Goal: Task Accomplishment & Management: Manage account settings

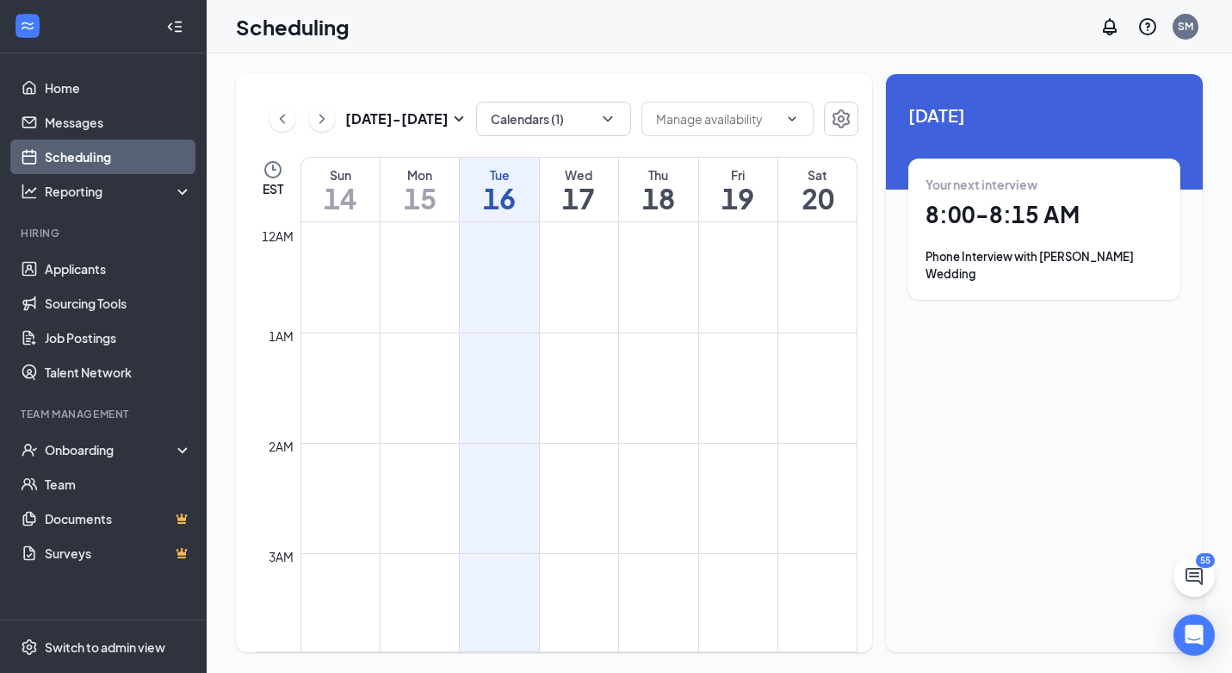
scroll to position [847, 0]
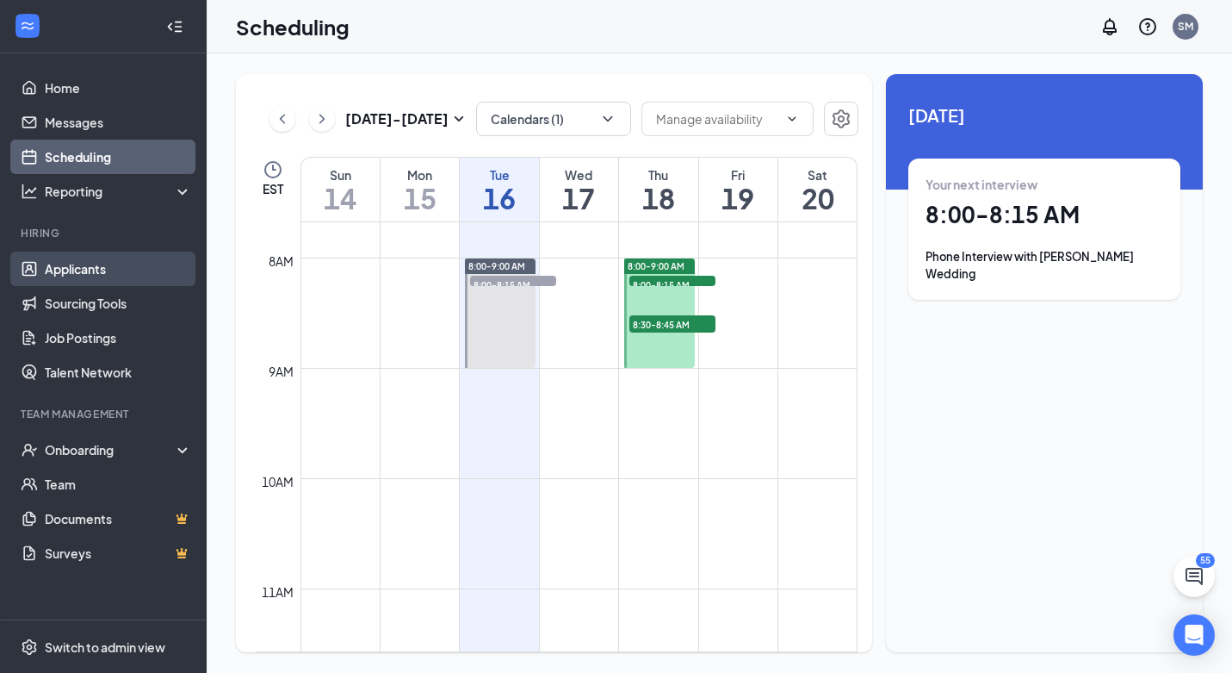
click at [57, 273] on link "Applicants" at bounding box center [118, 268] width 147 height 34
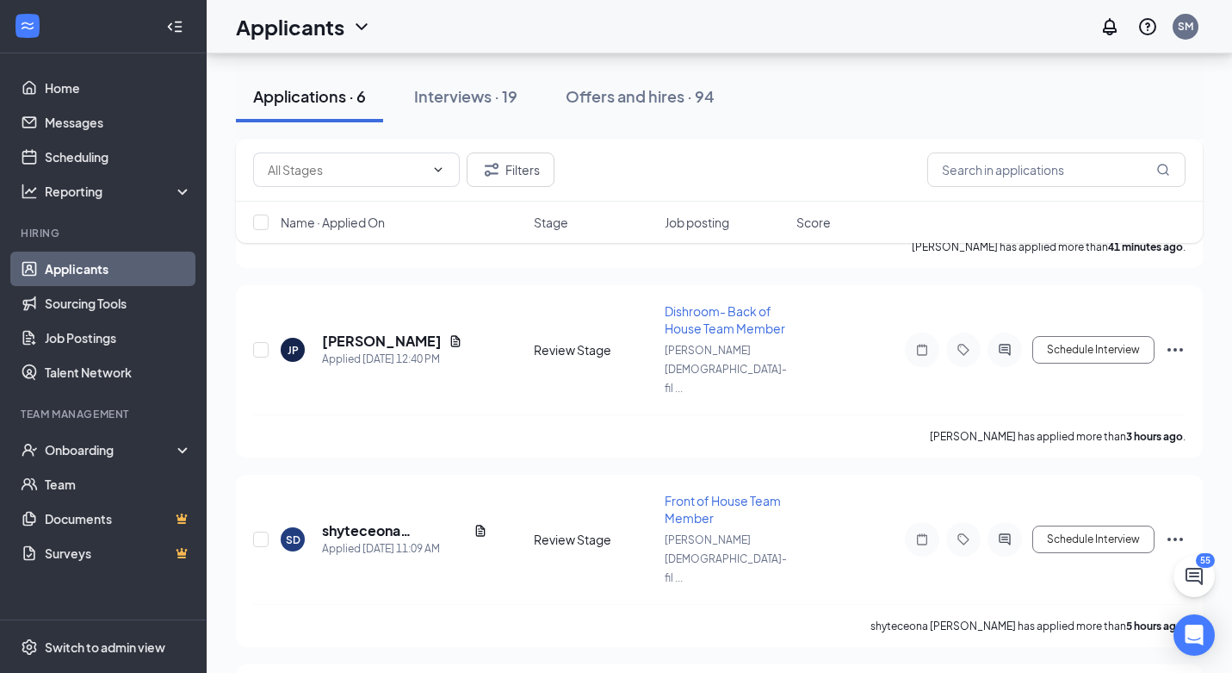
scroll to position [238, 0]
click at [378, 521] on h5 "shyteceona [PERSON_NAME]" at bounding box center [394, 530] width 145 height 19
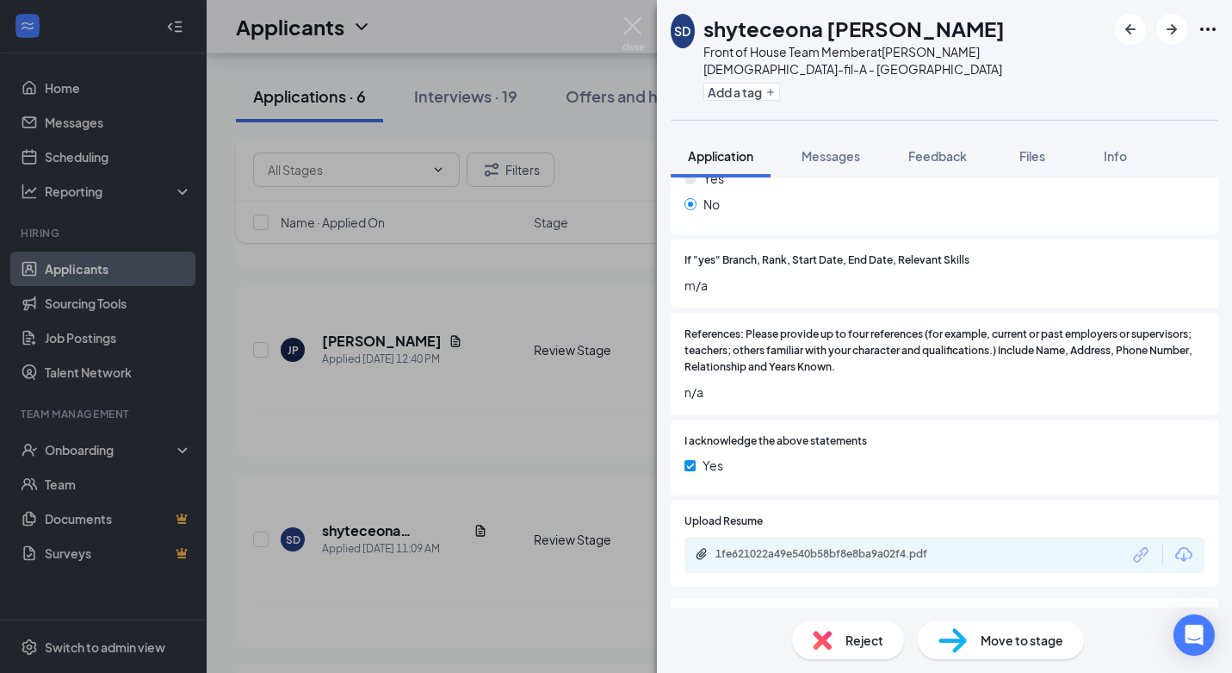
scroll to position [2136, 0]
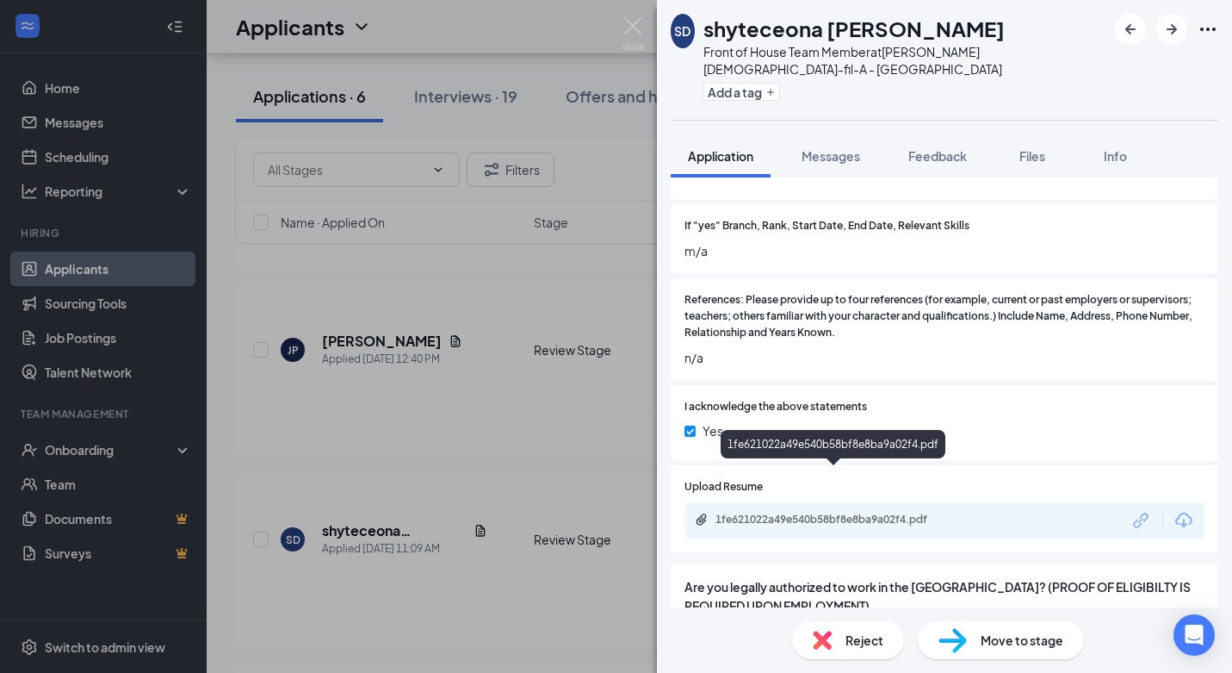
click at [757, 512] on div "1fe621022a49e540b58bf8e8ba9a02f4.pdf" at bounding box center [836, 519] width 241 height 14
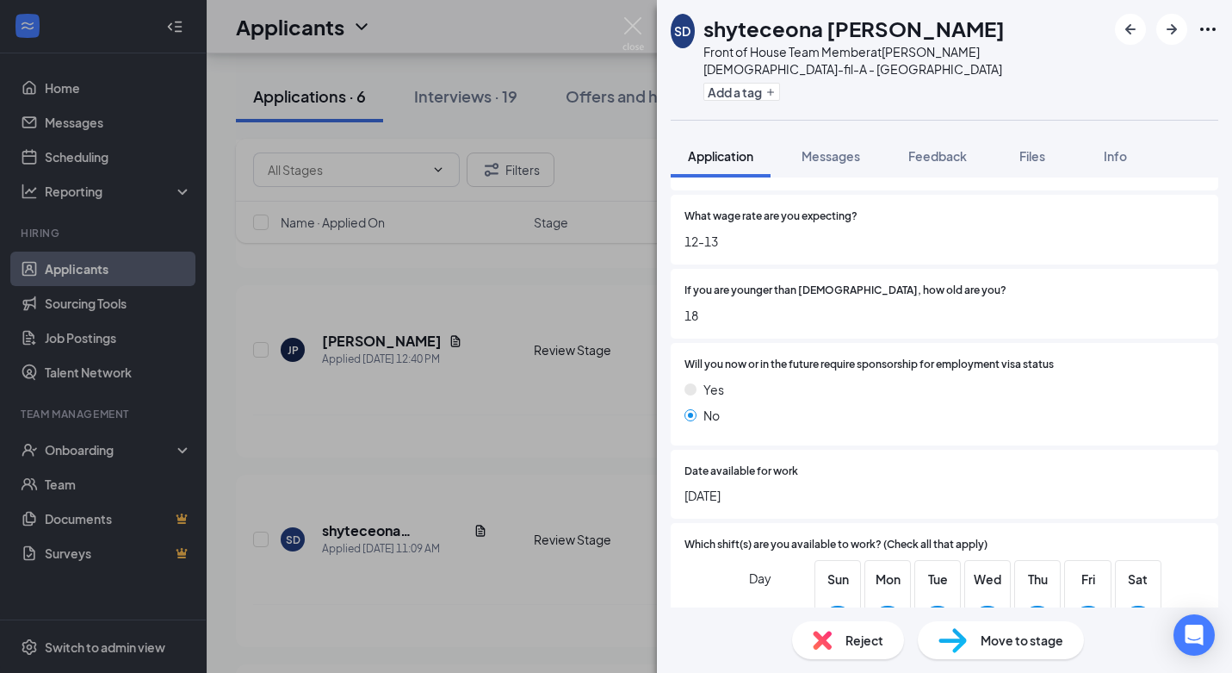
scroll to position [326, 0]
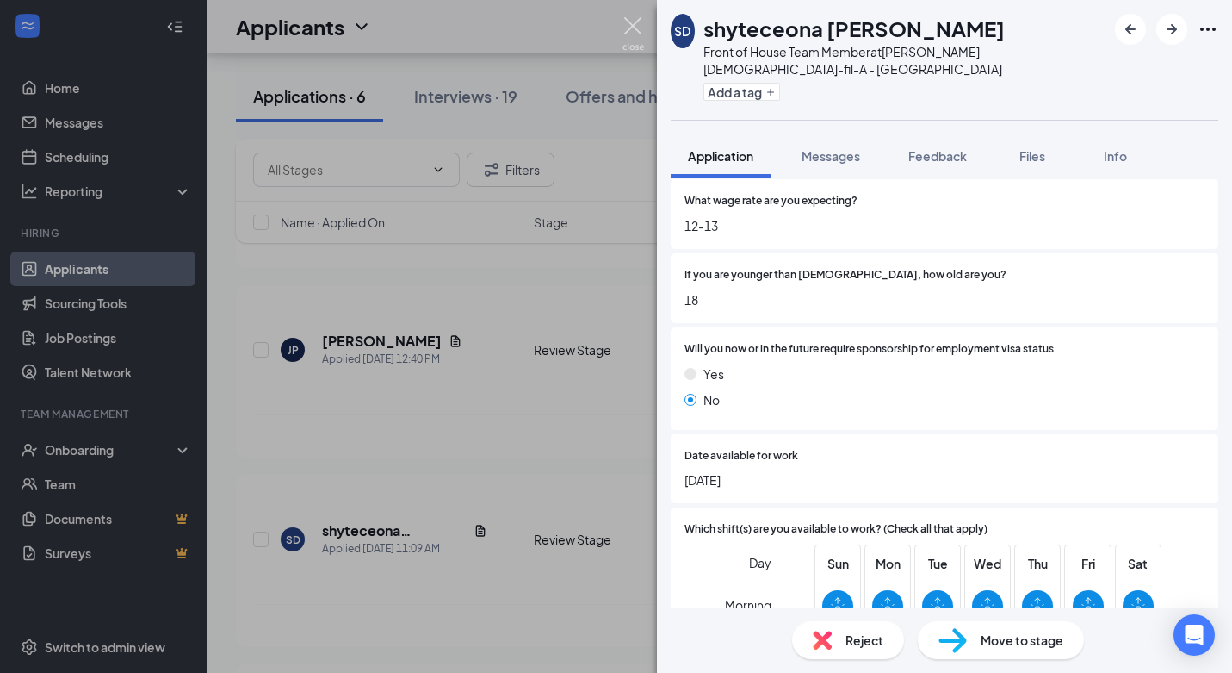
click at [631, 22] on img at bounding box center [634, 34] width 22 height 34
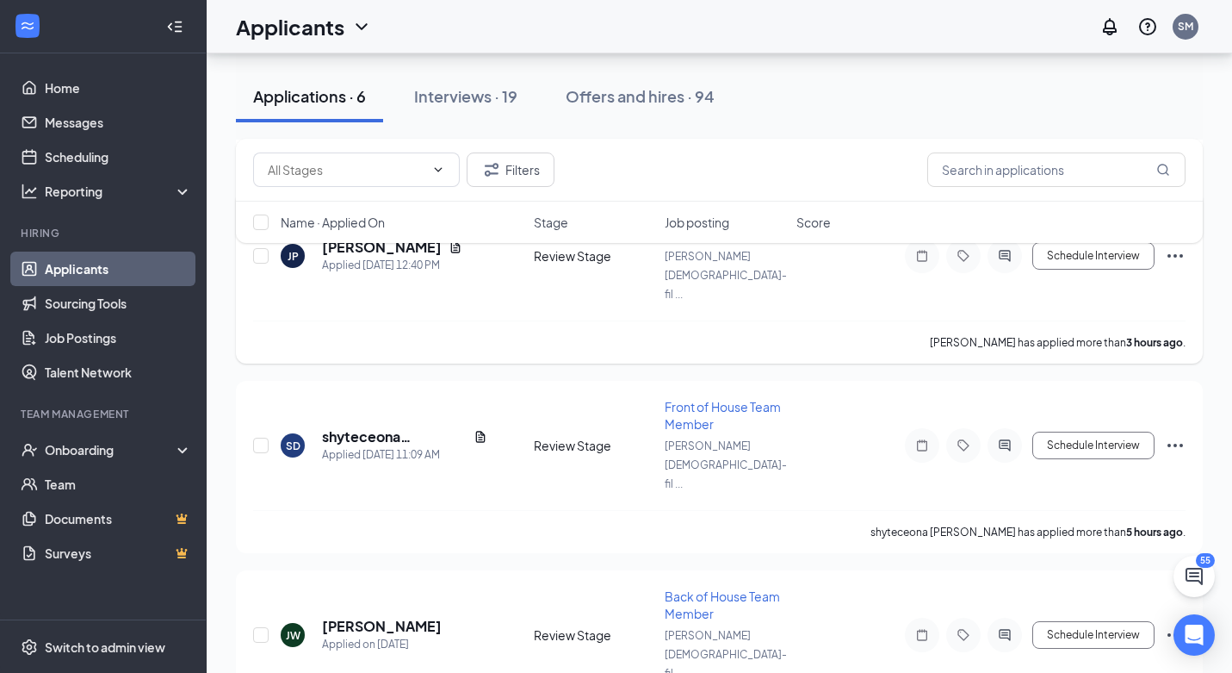
scroll to position [357, 0]
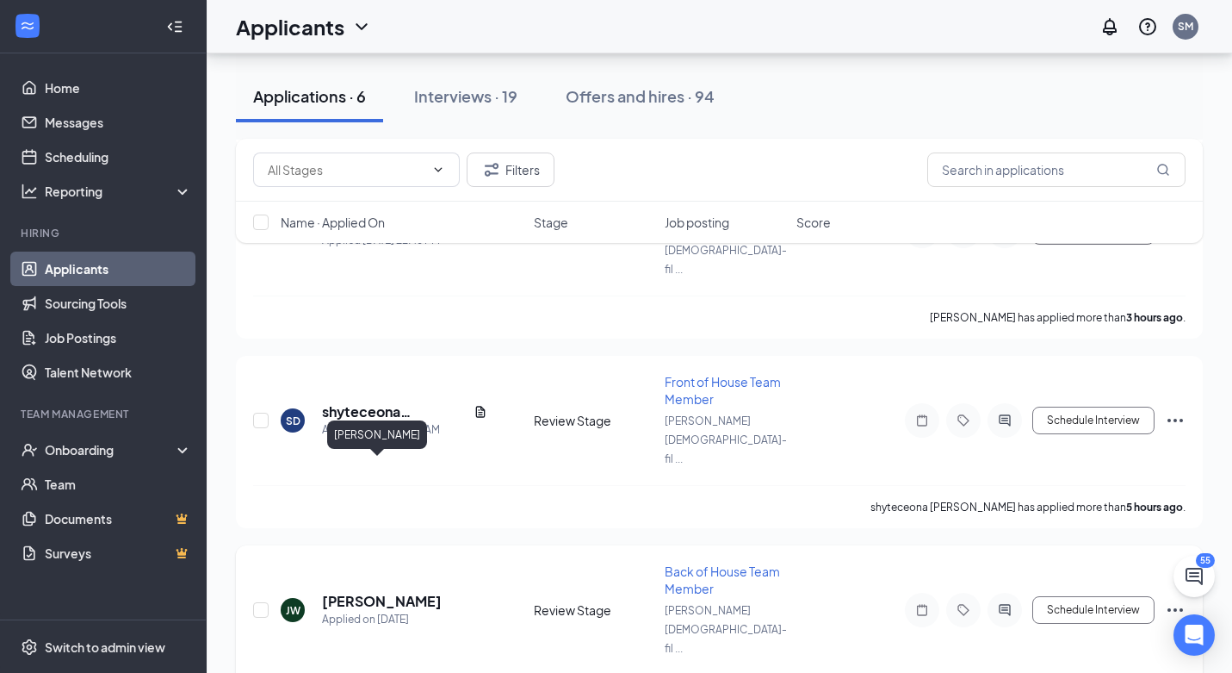
click at [353, 592] on h5 "[PERSON_NAME]" at bounding box center [382, 601] width 120 height 19
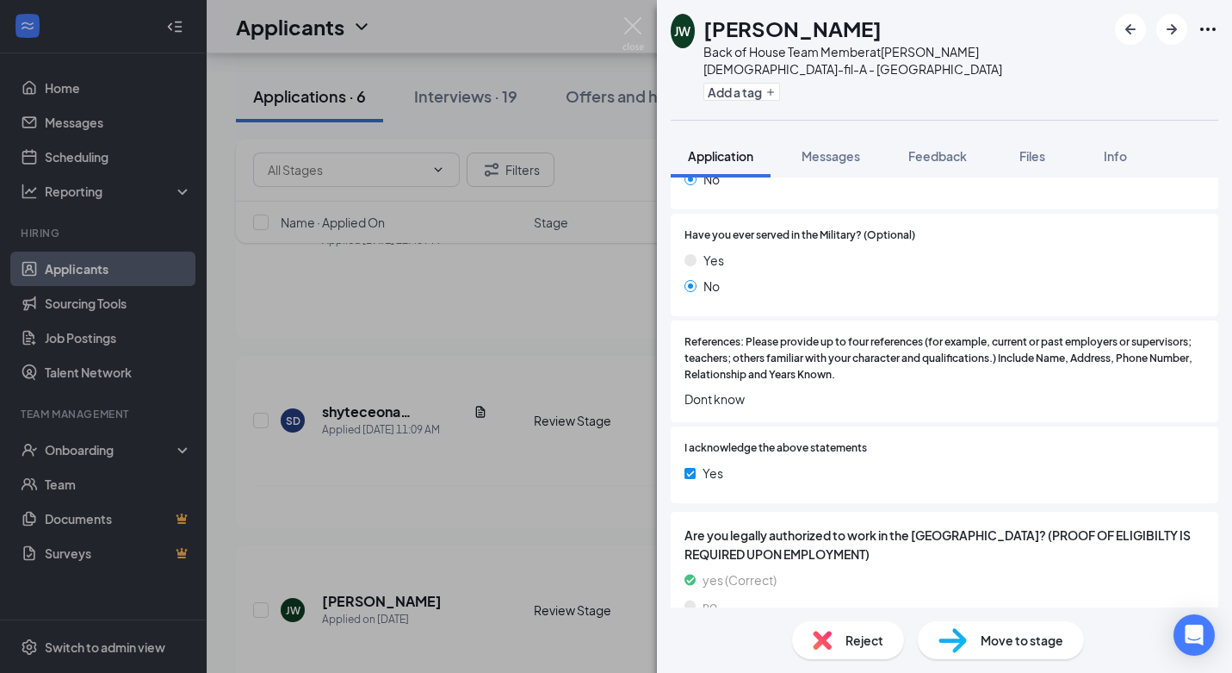
scroll to position [1385, 0]
click at [828, 642] on img at bounding box center [822, 639] width 19 height 19
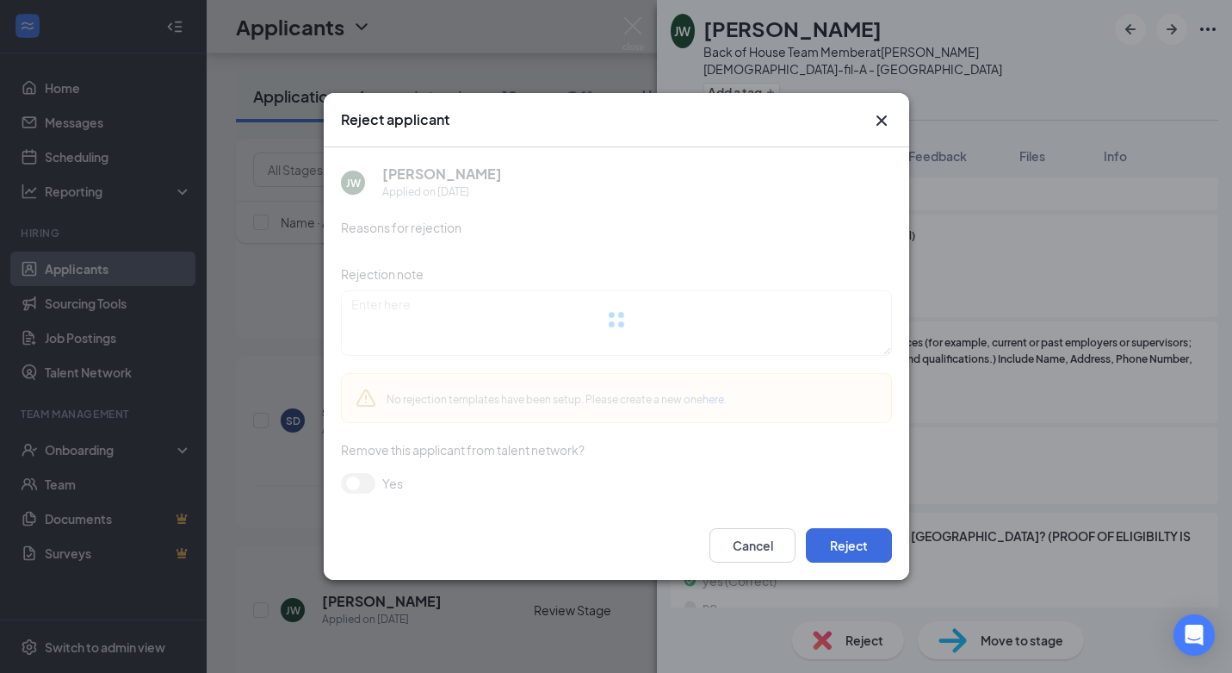
scroll to position [1378, 0]
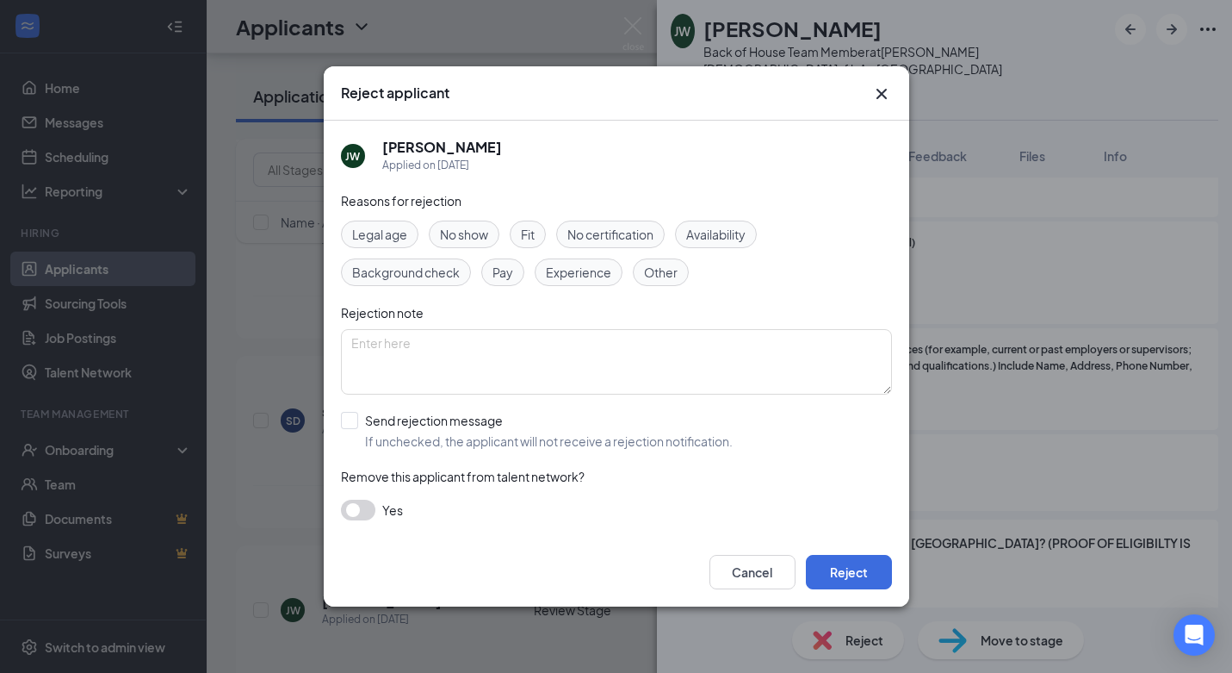
click at [726, 244] on div "Availability" at bounding box center [716, 234] width 82 height 28
click at [359, 426] on label "Send rejection message If unchecked, the applicant will not receive a rejection…" at bounding box center [537, 431] width 392 height 38
click at [359, 426] on input "Send rejection message If unchecked, the applicant will not receive a rejection…" at bounding box center [537, 431] width 392 height 38
checkbox input "true"
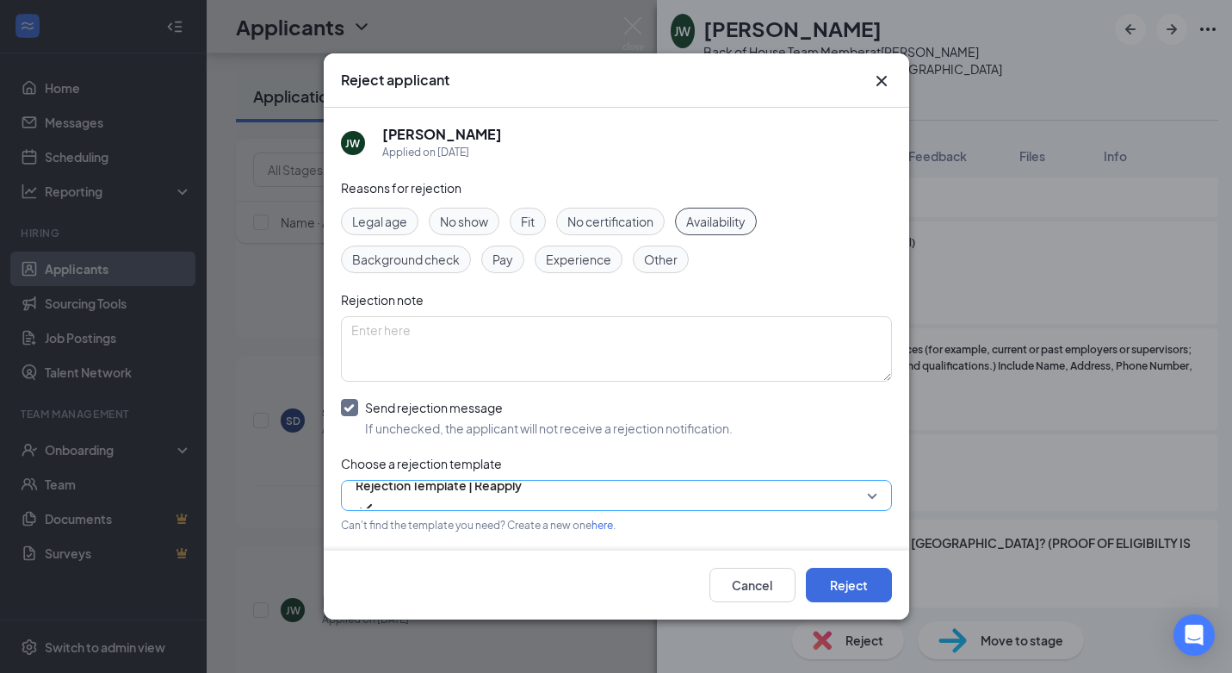
click at [393, 494] on span "Rejection Template | Reapply" at bounding box center [439, 485] width 166 height 26
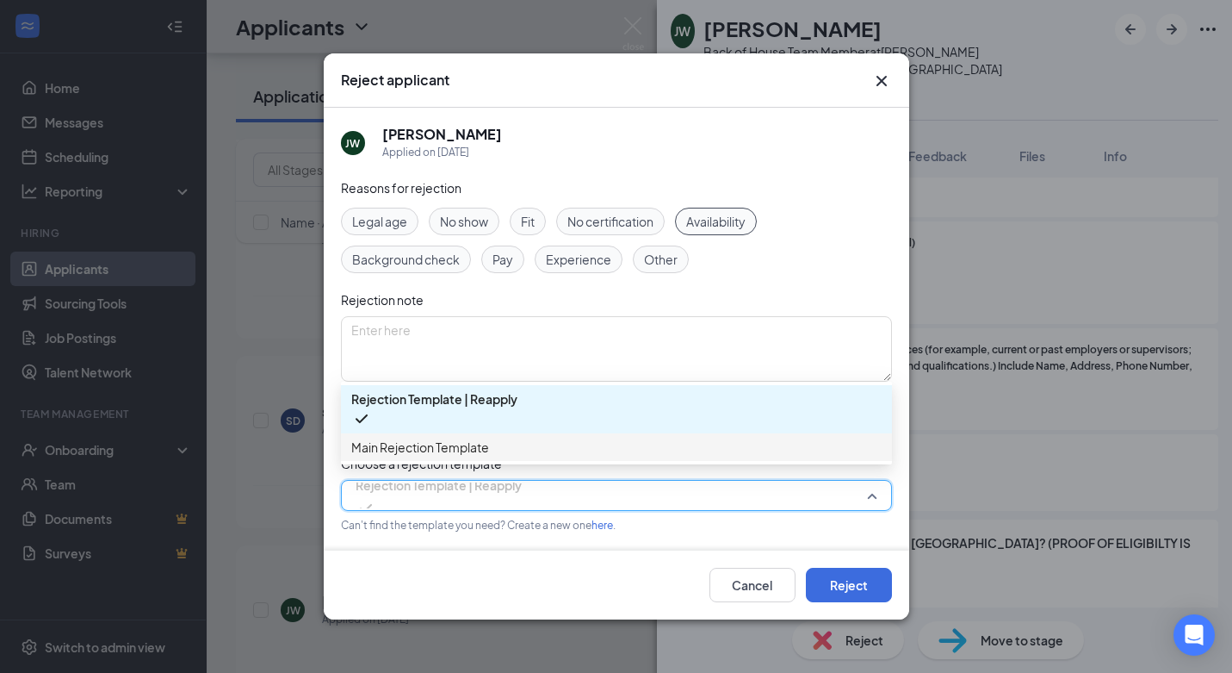
click at [433, 460] on div "Main Rejection Template" at bounding box center [616, 447] width 551 height 28
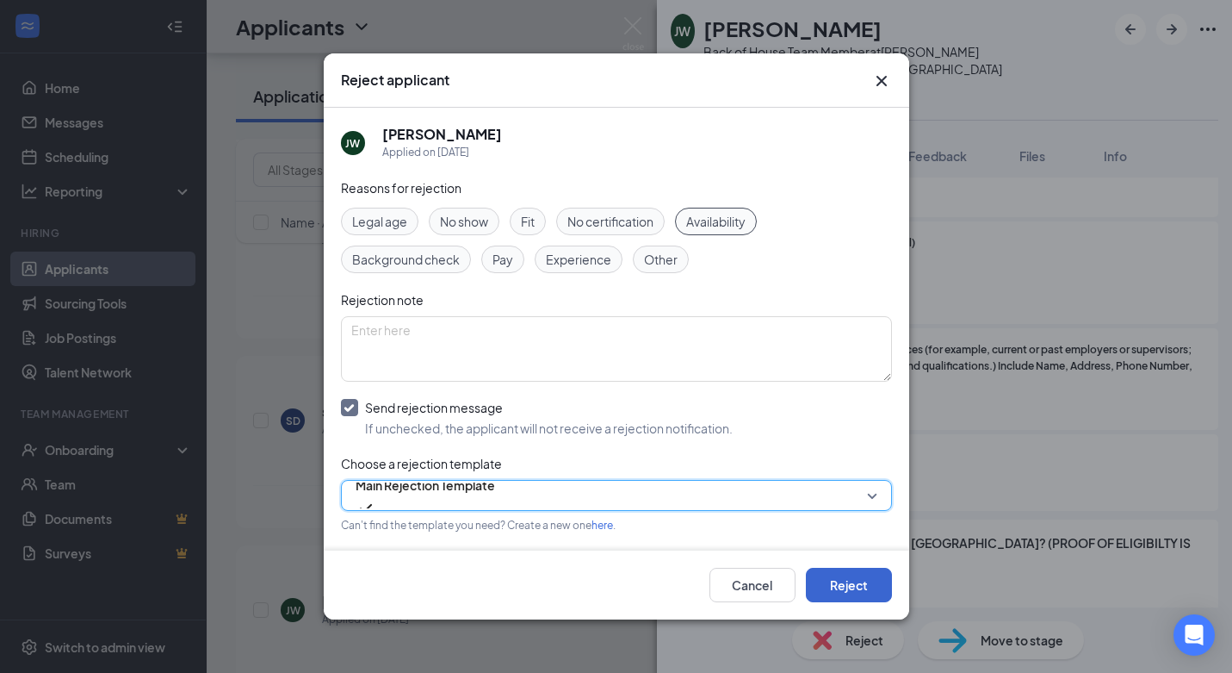
click at [857, 578] on button "Reject" at bounding box center [849, 585] width 86 height 34
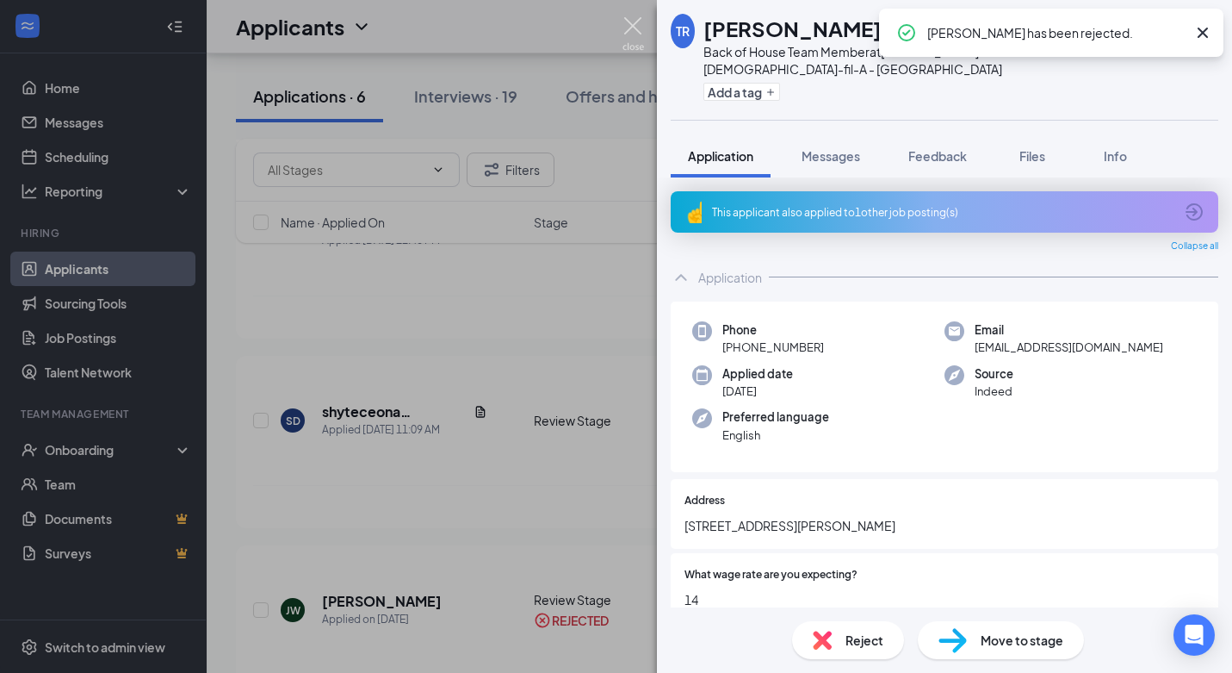
click at [635, 20] on img at bounding box center [634, 34] width 22 height 34
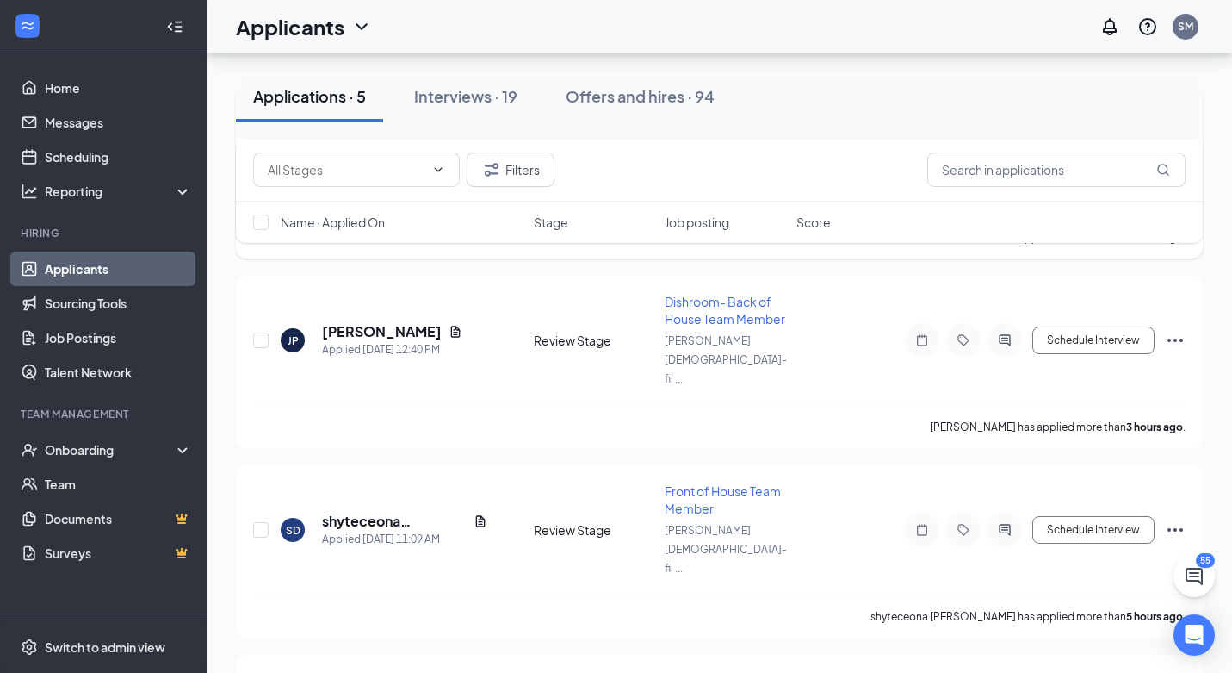
scroll to position [169, 0]
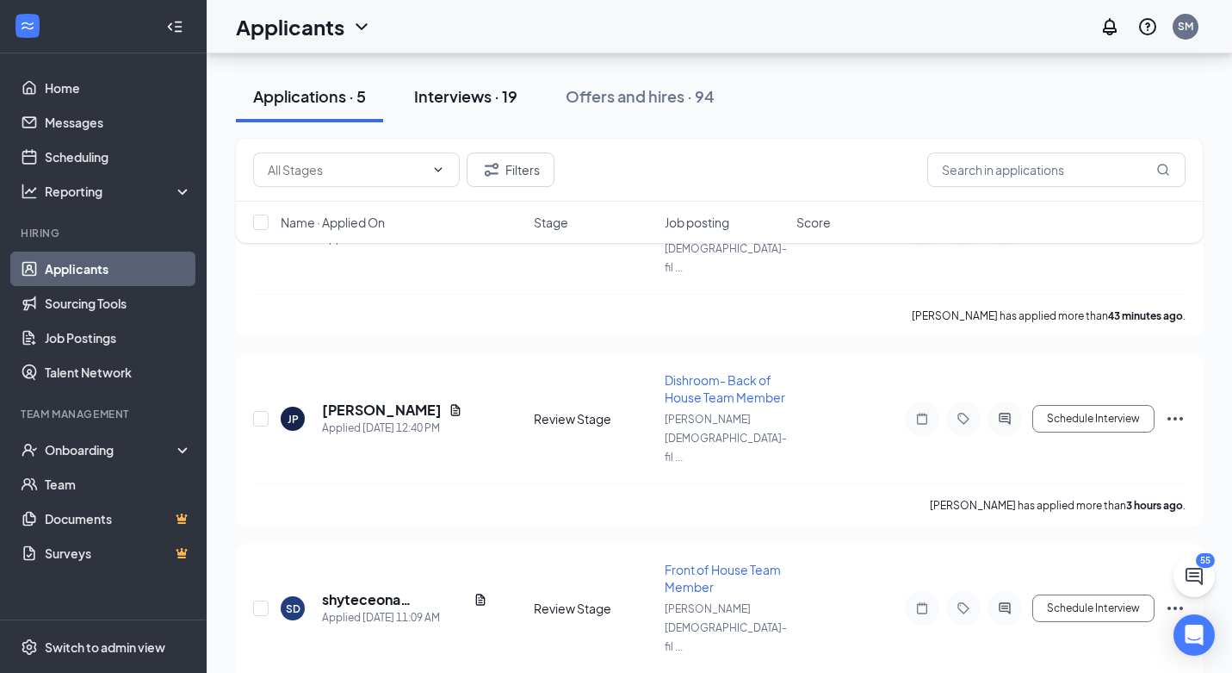
click at [487, 86] on div "Interviews · 19" at bounding box center [465, 96] width 103 height 22
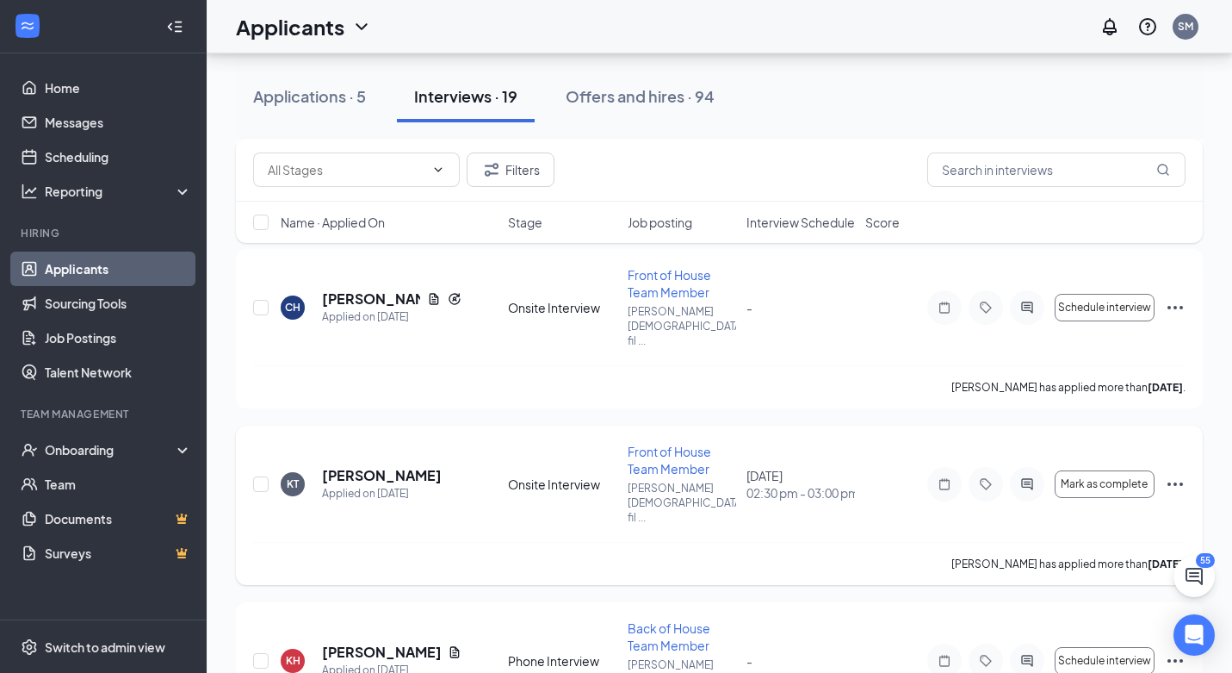
scroll to position [985, 0]
click at [48, 152] on link "Scheduling" at bounding box center [118, 157] width 147 height 34
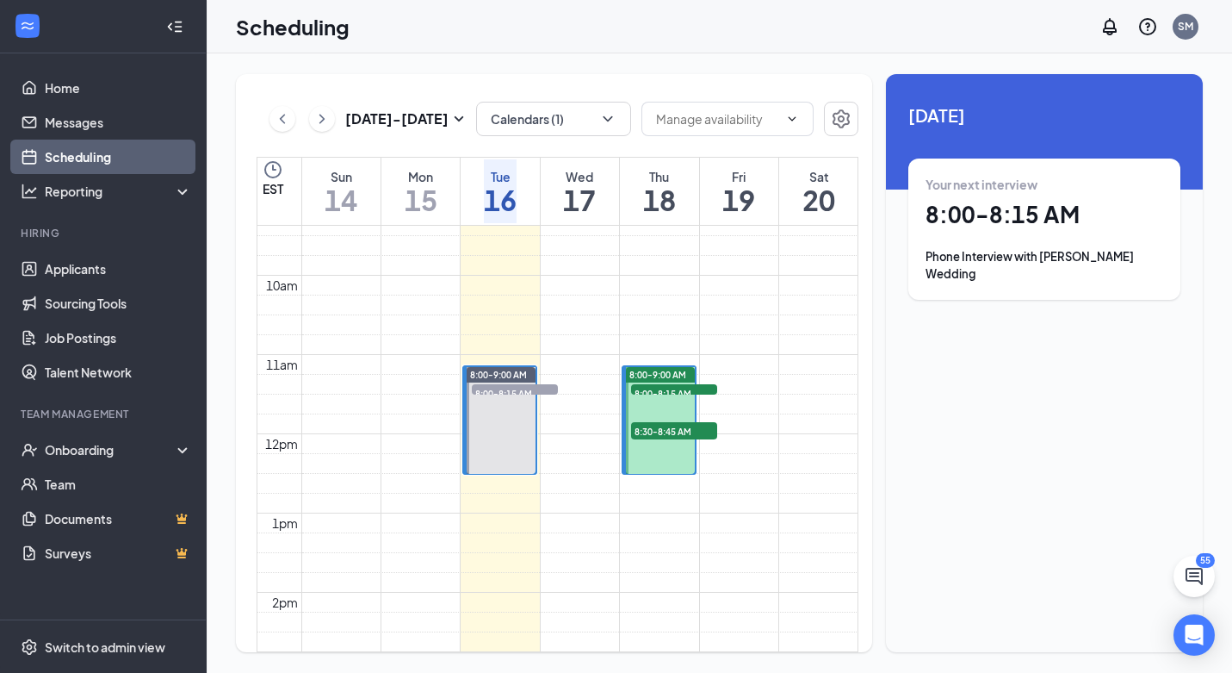
scroll to position [741, 0]
click at [107, 272] on link "Applicants" at bounding box center [118, 268] width 147 height 34
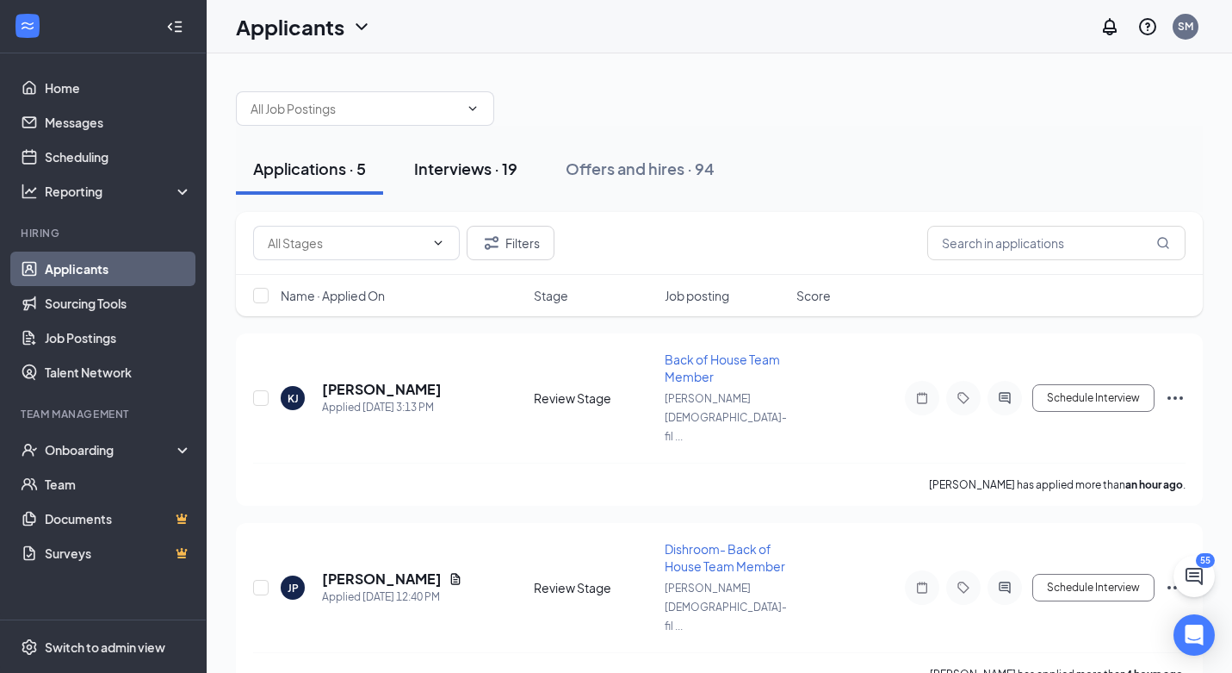
click at [468, 168] on div "Interviews · 19" at bounding box center [465, 169] width 103 height 22
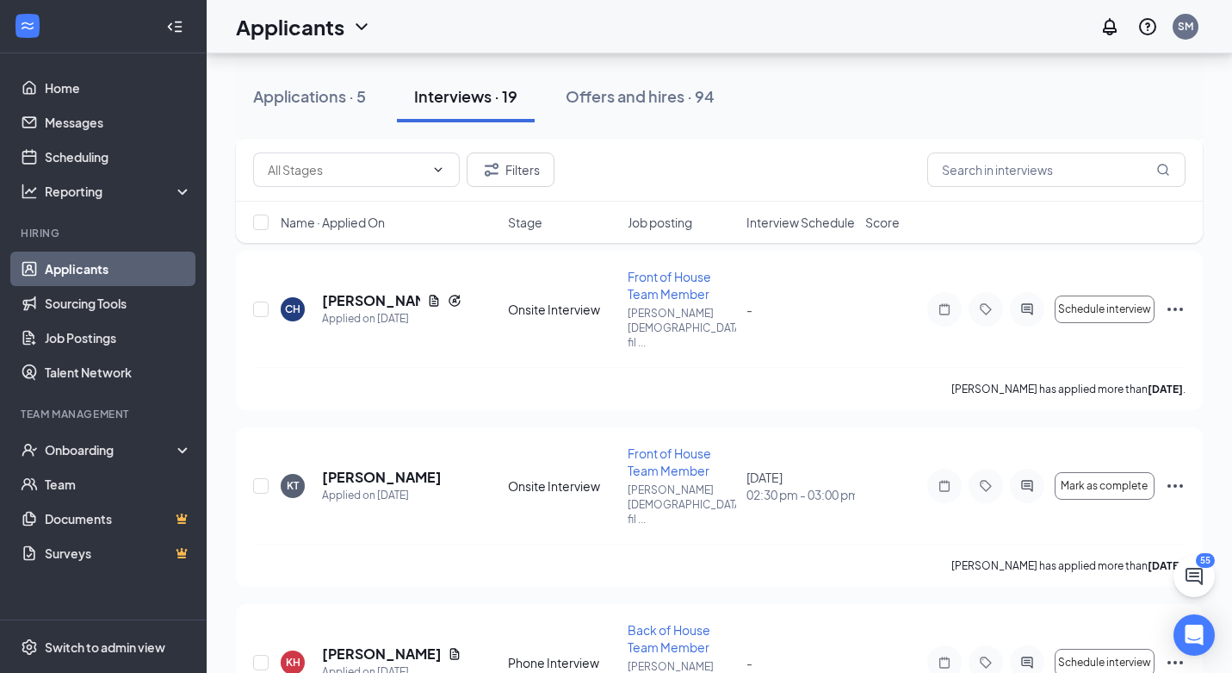
scroll to position [1009, 0]
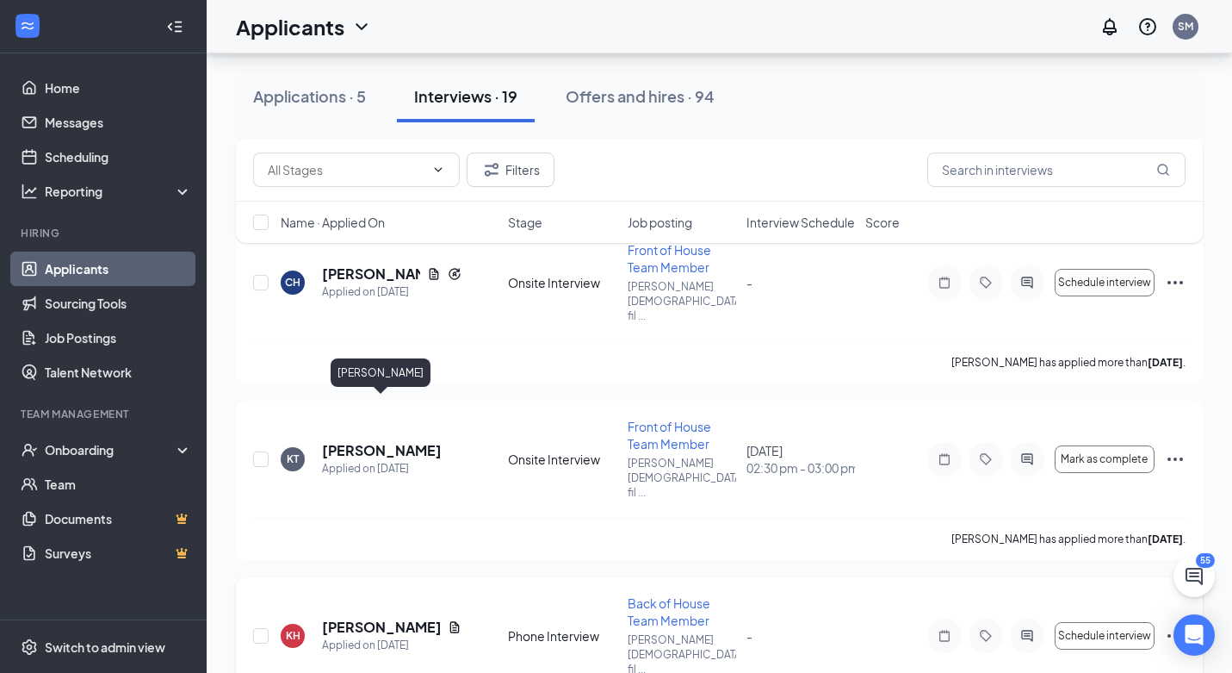
click at [344, 617] on h5 "[PERSON_NAME]" at bounding box center [381, 626] width 119 height 19
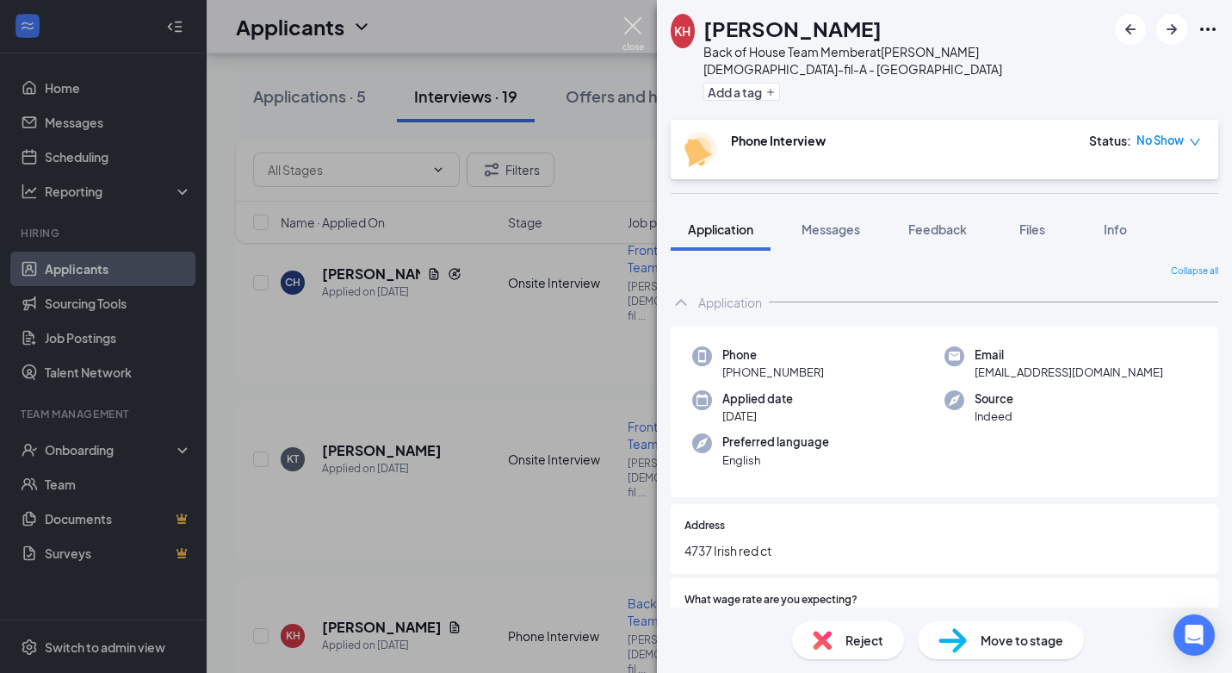
click at [633, 28] on img at bounding box center [634, 34] width 22 height 34
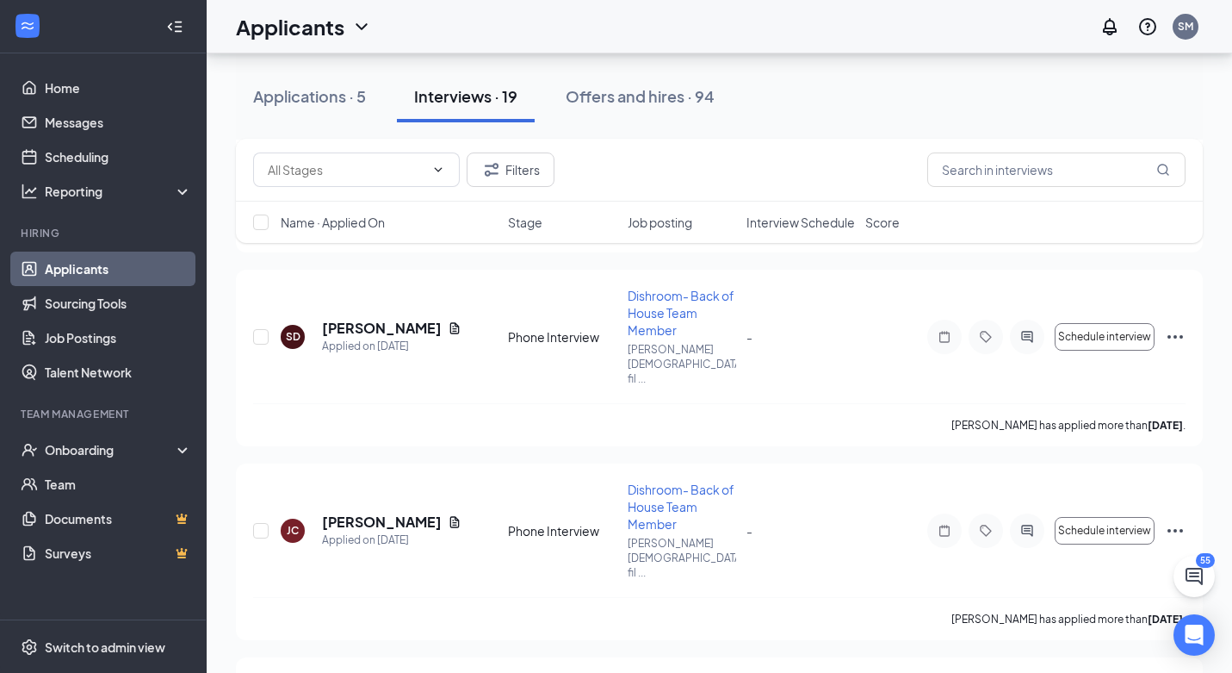
scroll to position [1511, 0]
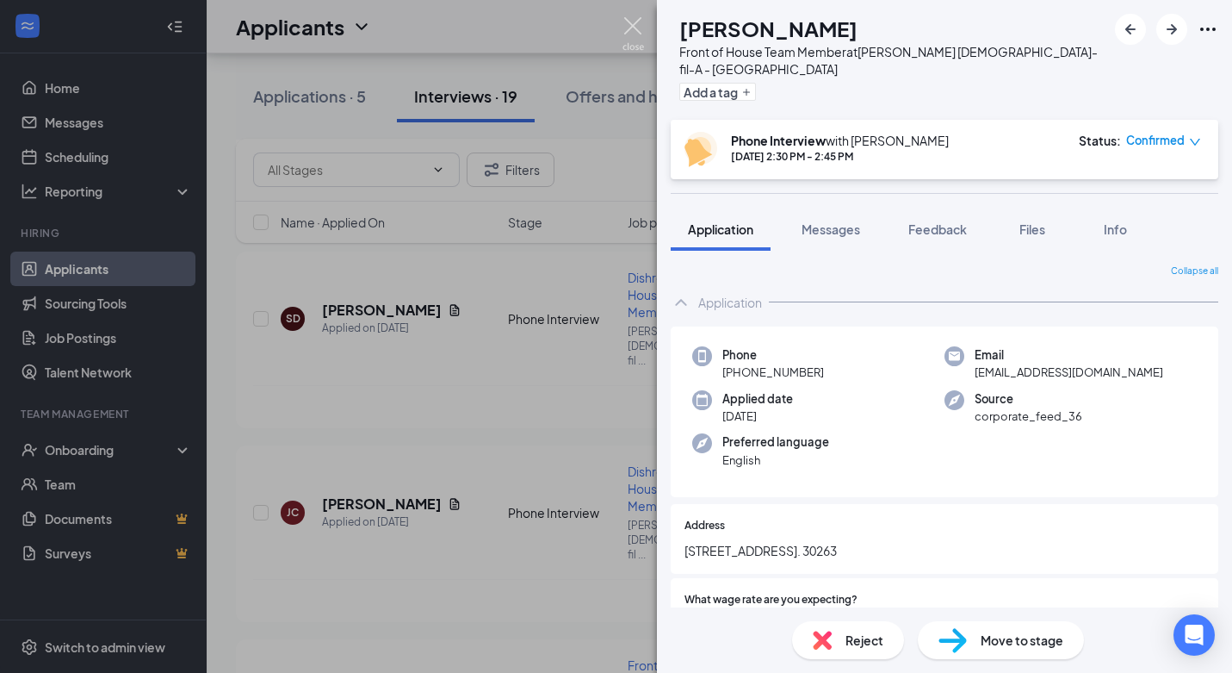
click at [636, 20] on img at bounding box center [634, 34] width 22 height 34
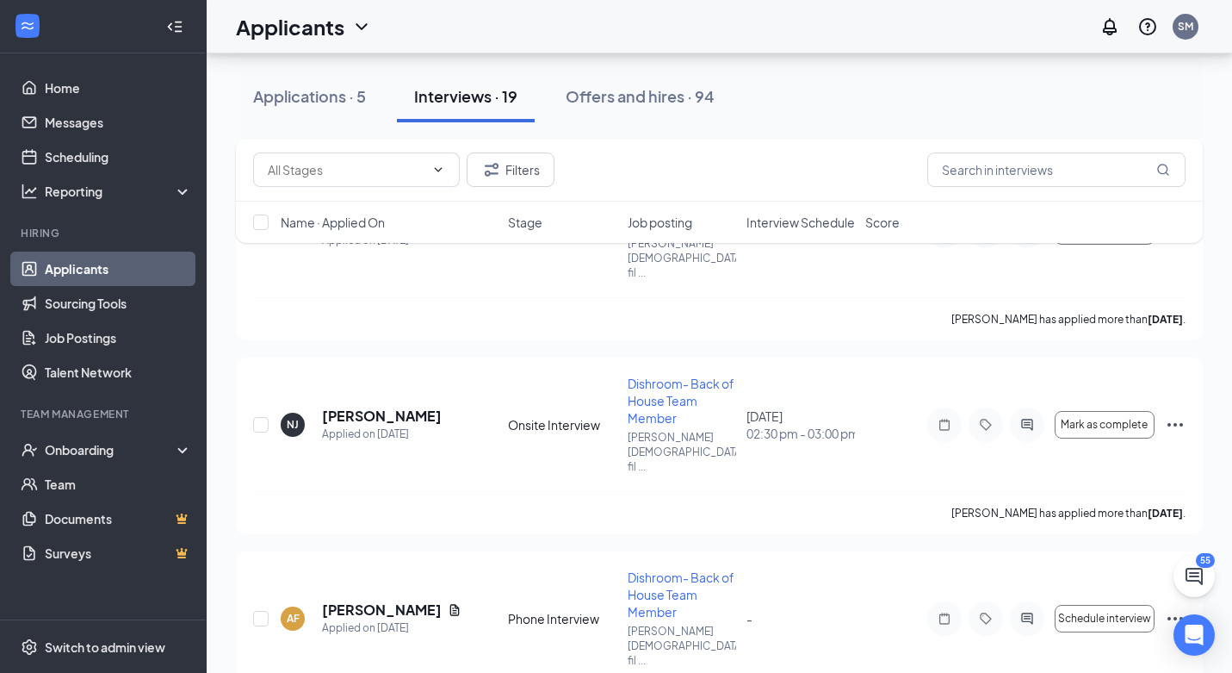
scroll to position [2547, 0]
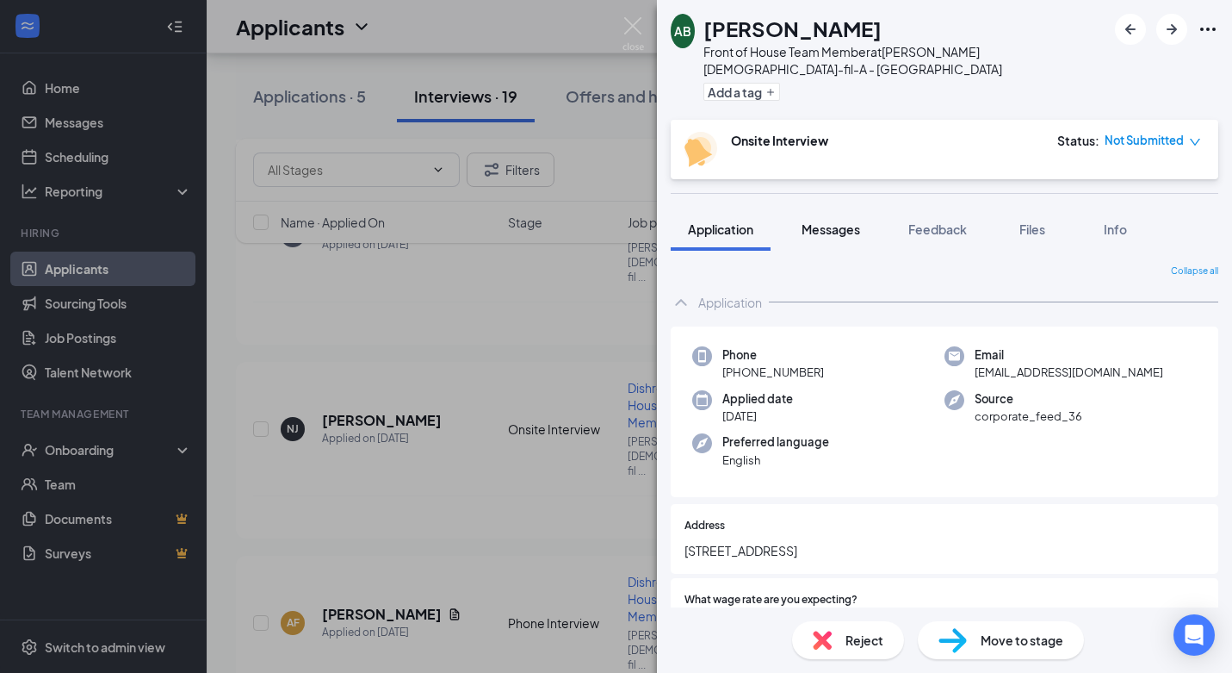
click at [831, 221] on span "Messages" at bounding box center [831, 229] width 59 height 16
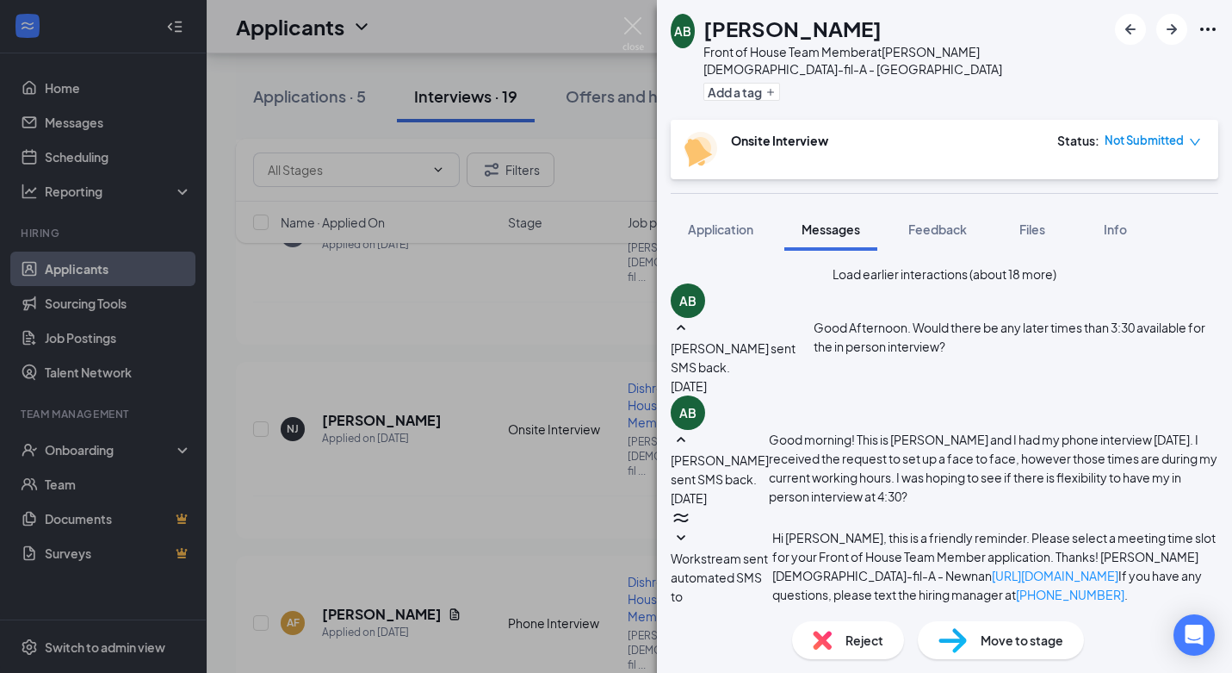
scroll to position [1126, 0]
click at [638, 18] on img at bounding box center [634, 34] width 22 height 34
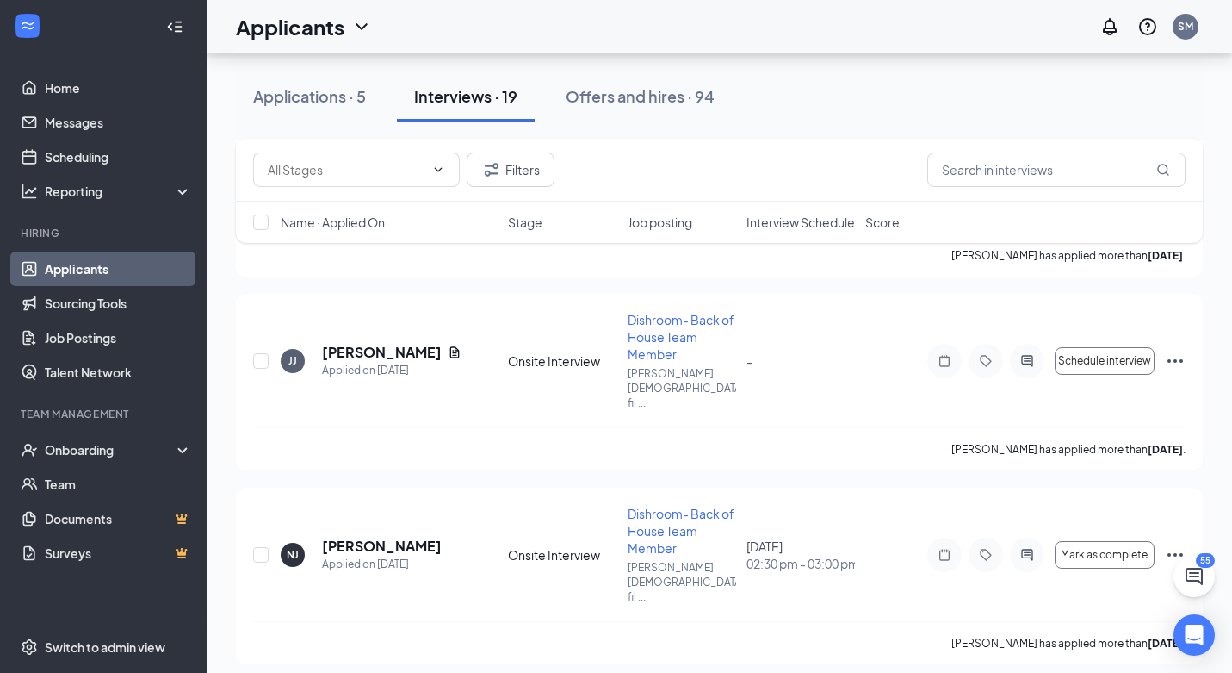
scroll to position [2418, 0]
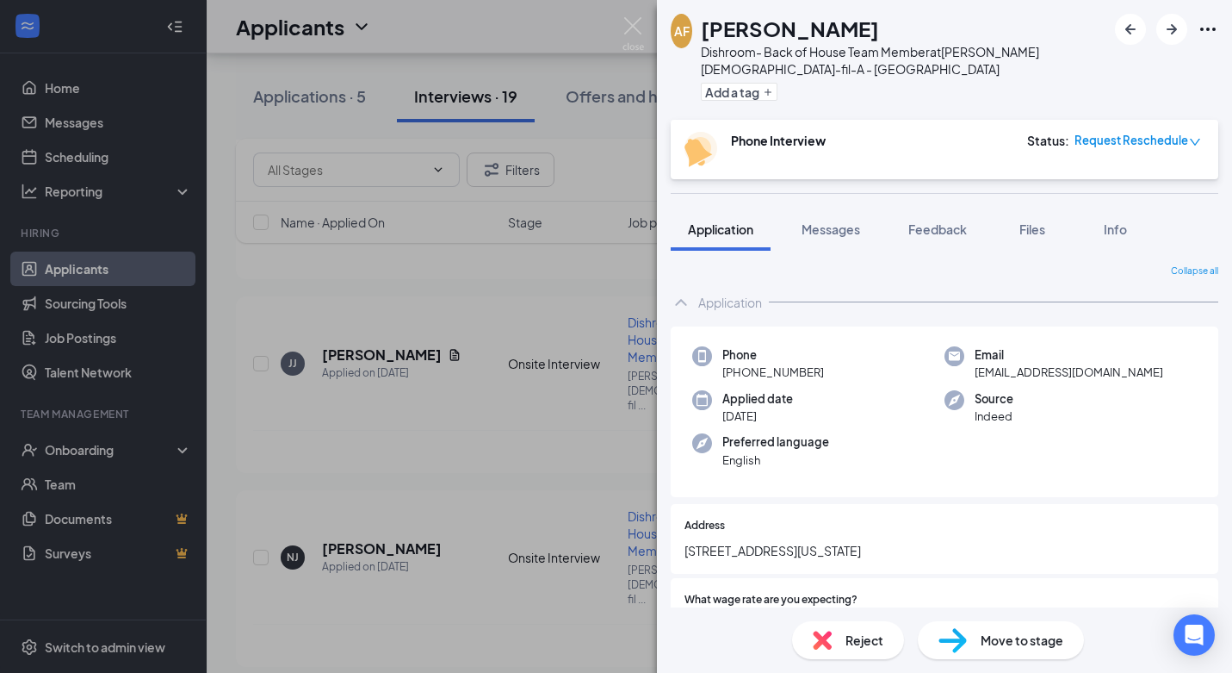
click at [829, 648] on img at bounding box center [822, 639] width 19 height 19
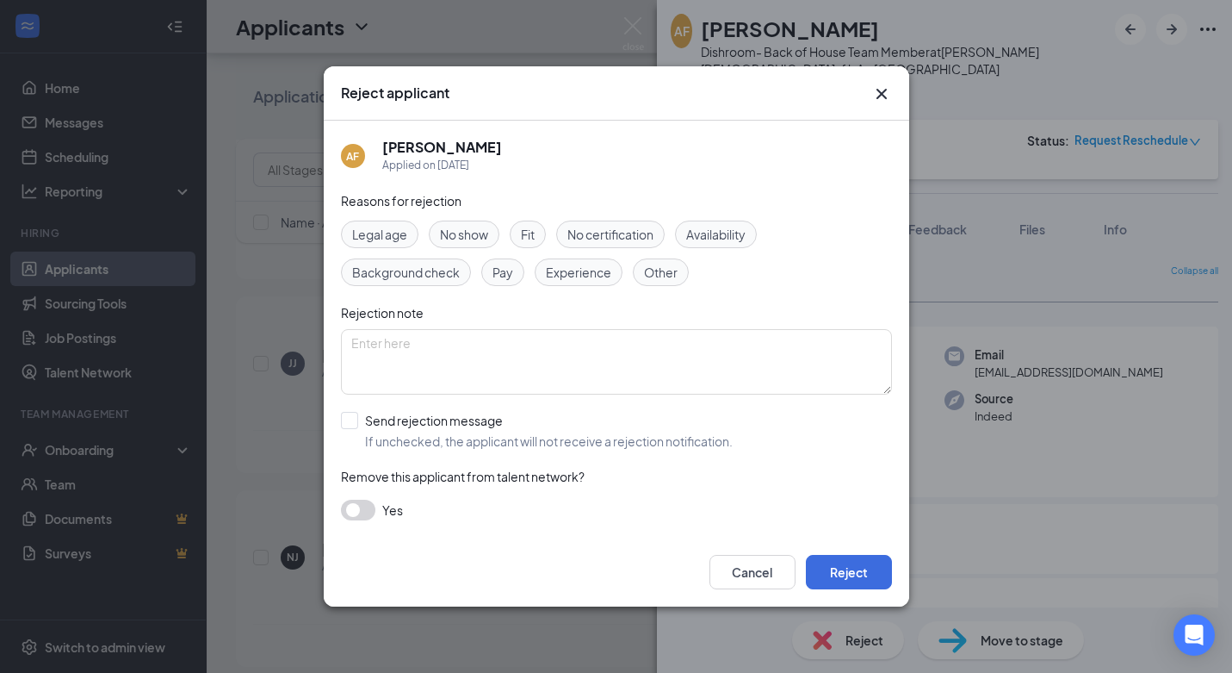
click at [483, 239] on span "No show" at bounding box center [464, 234] width 48 height 19
click at [850, 575] on button "Reject" at bounding box center [849, 572] width 86 height 34
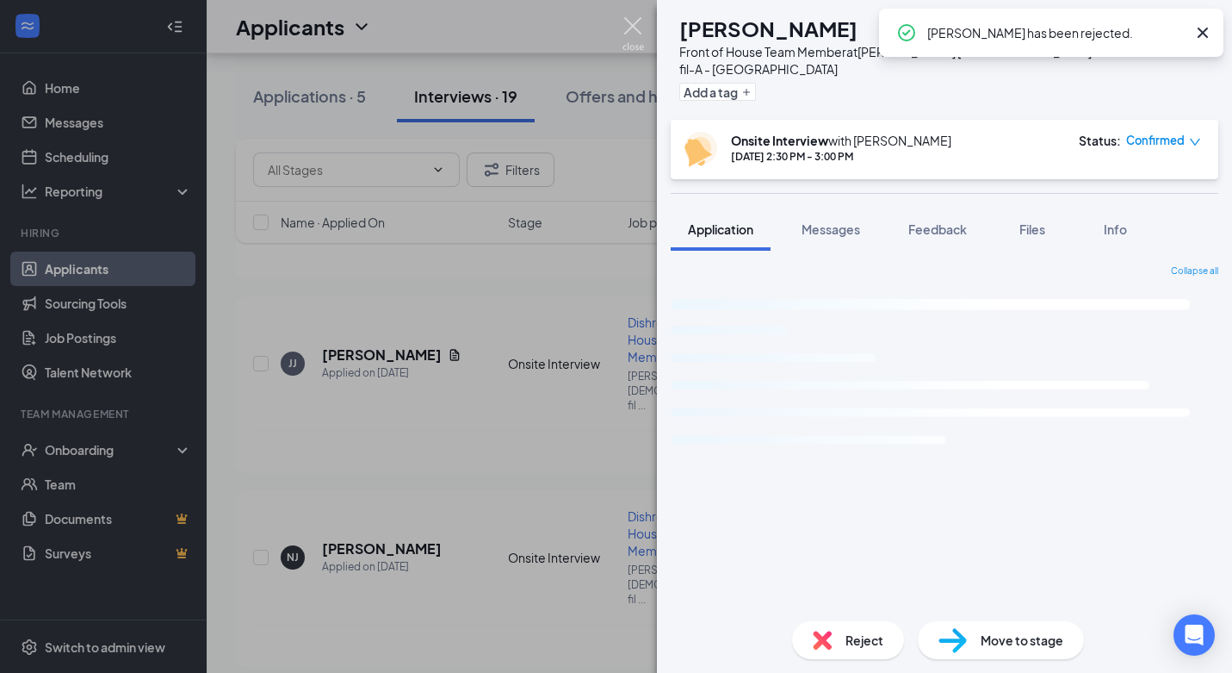
click at [637, 20] on img at bounding box center [634, 34] width 22 height 34
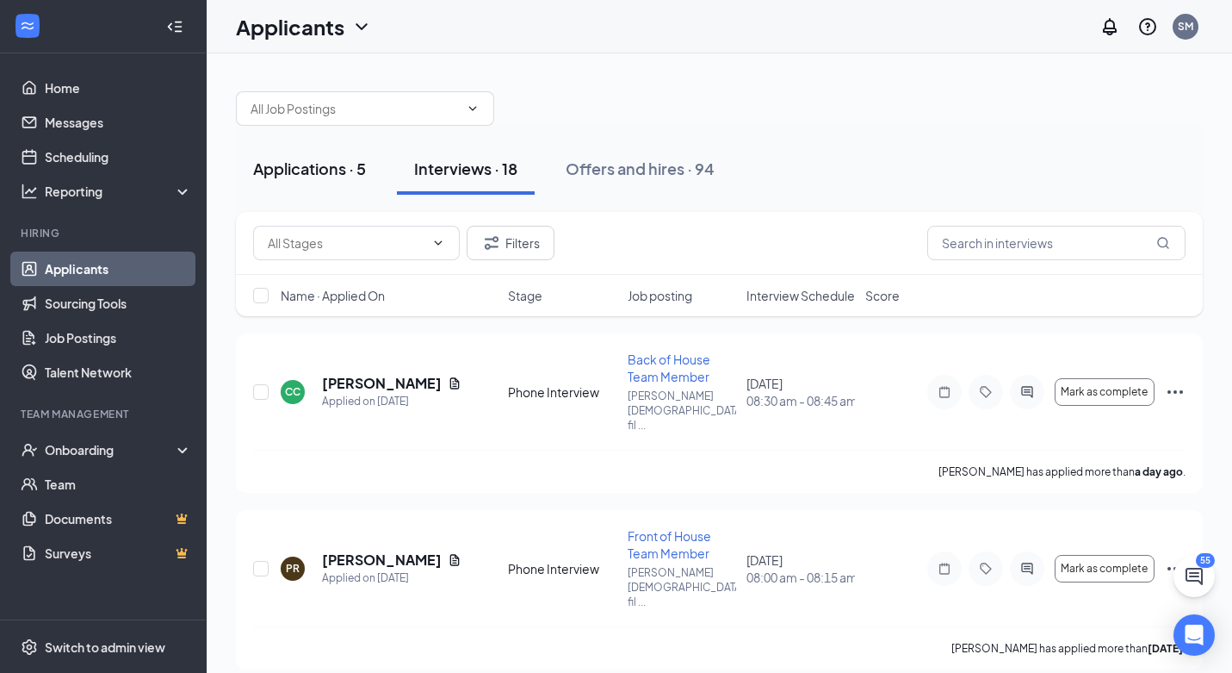
click at [281, 174] on div "Applications · 5" at bounding box center [309, 169] width 113 height 22
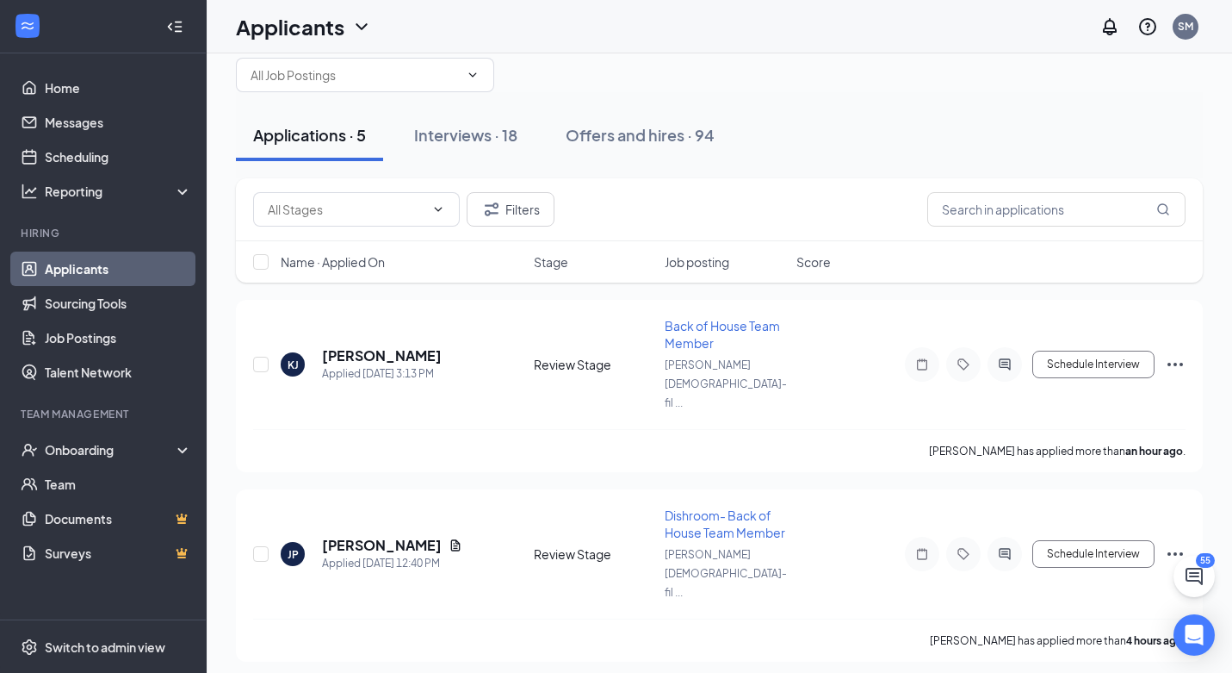
scroll to position [35, 0]
click at [388, 344] on h5 "[PERSON_NAME]" at bounding box center [382, 353] width 120 height 19
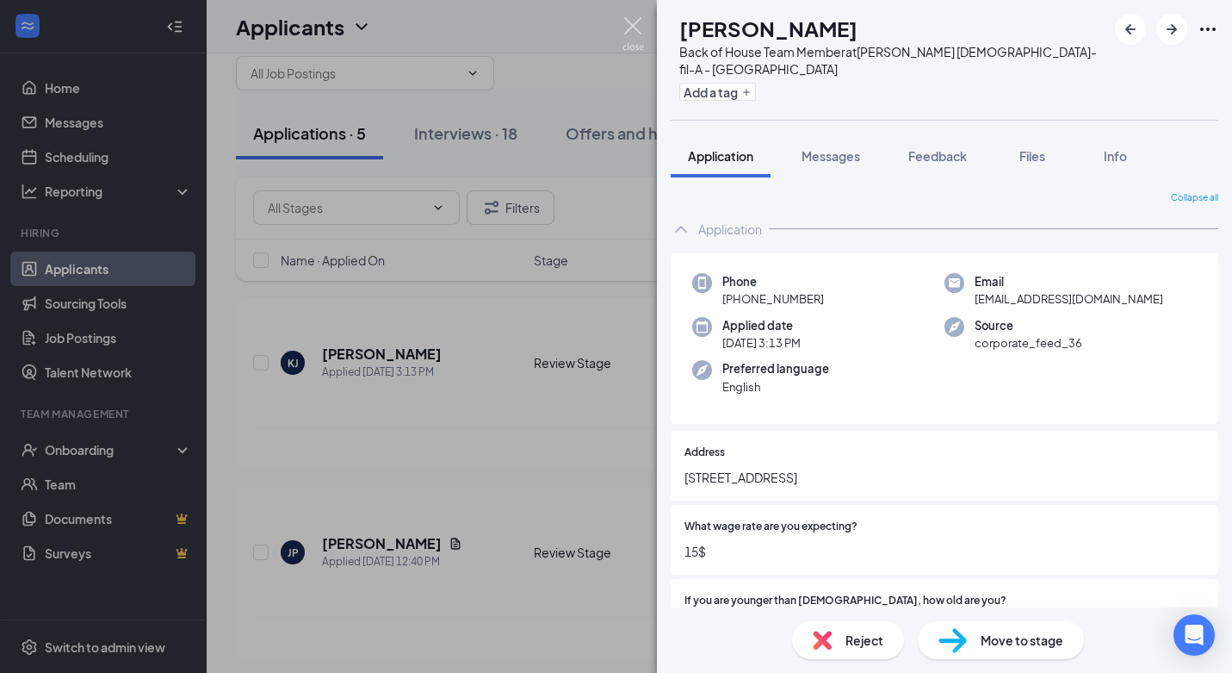
click at [641, 24] on img at bounding box center [634, 34] width 22 height 34
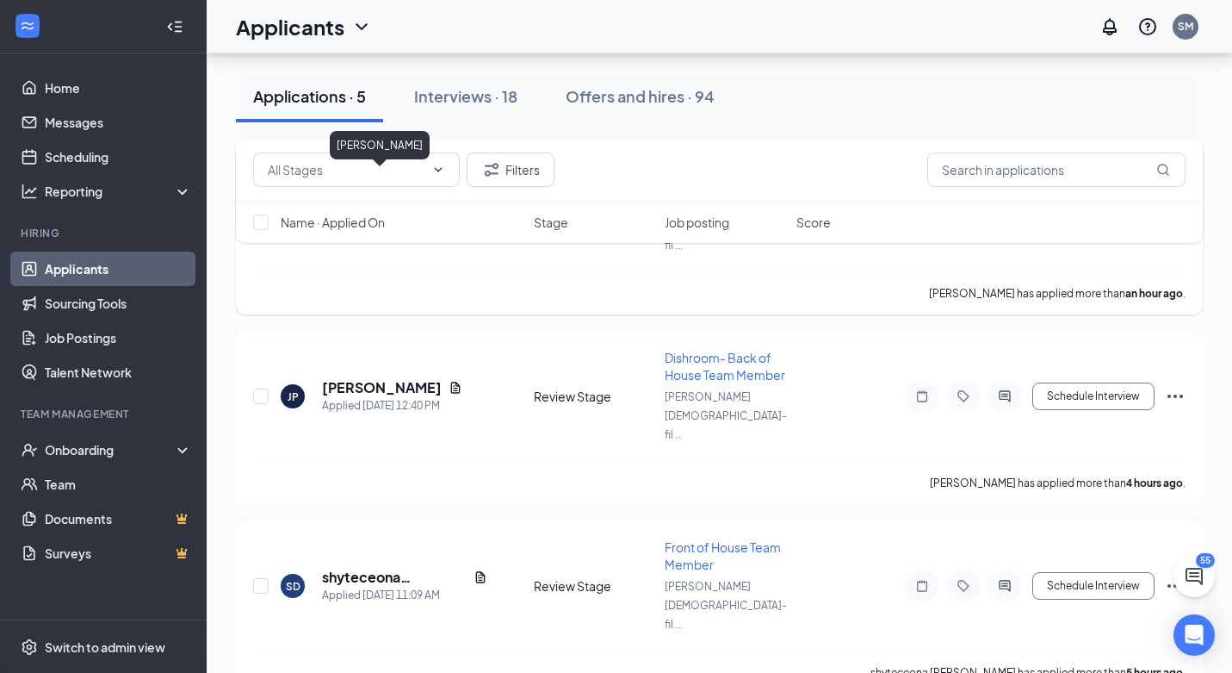
scroll to position [200, 0]
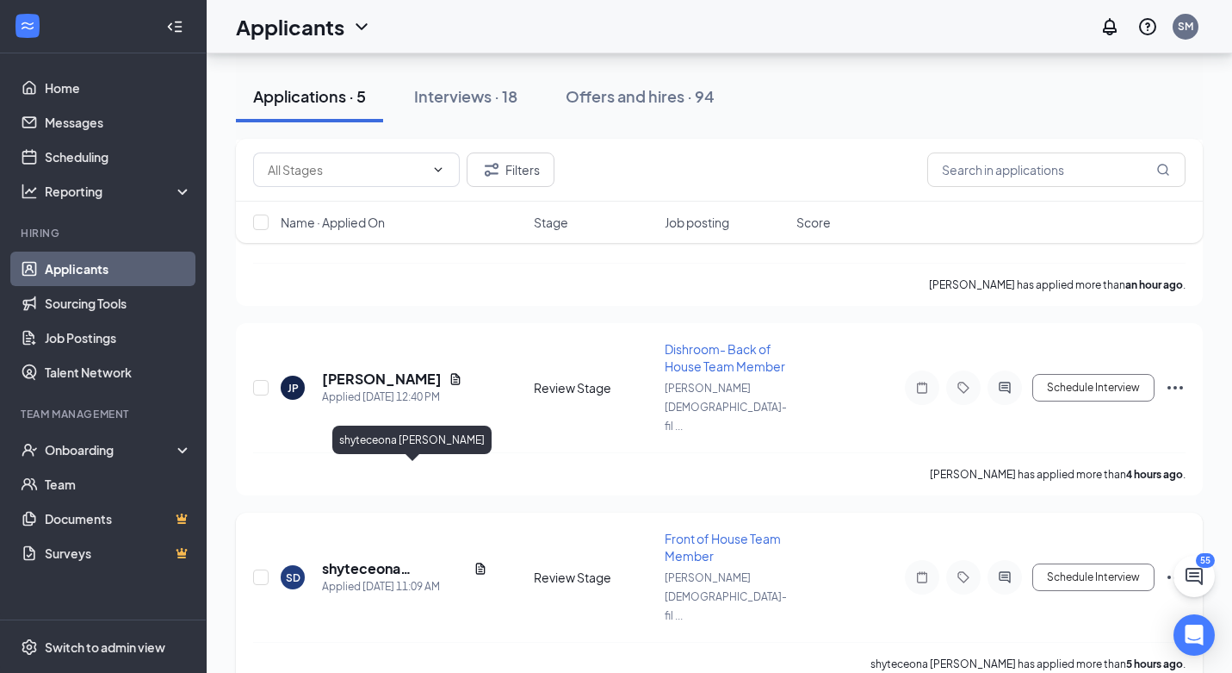
click at [349, 559] on h5 "shyteceona [PERSON_NAME]" at bounding box center [394, 568] width 145 height 19
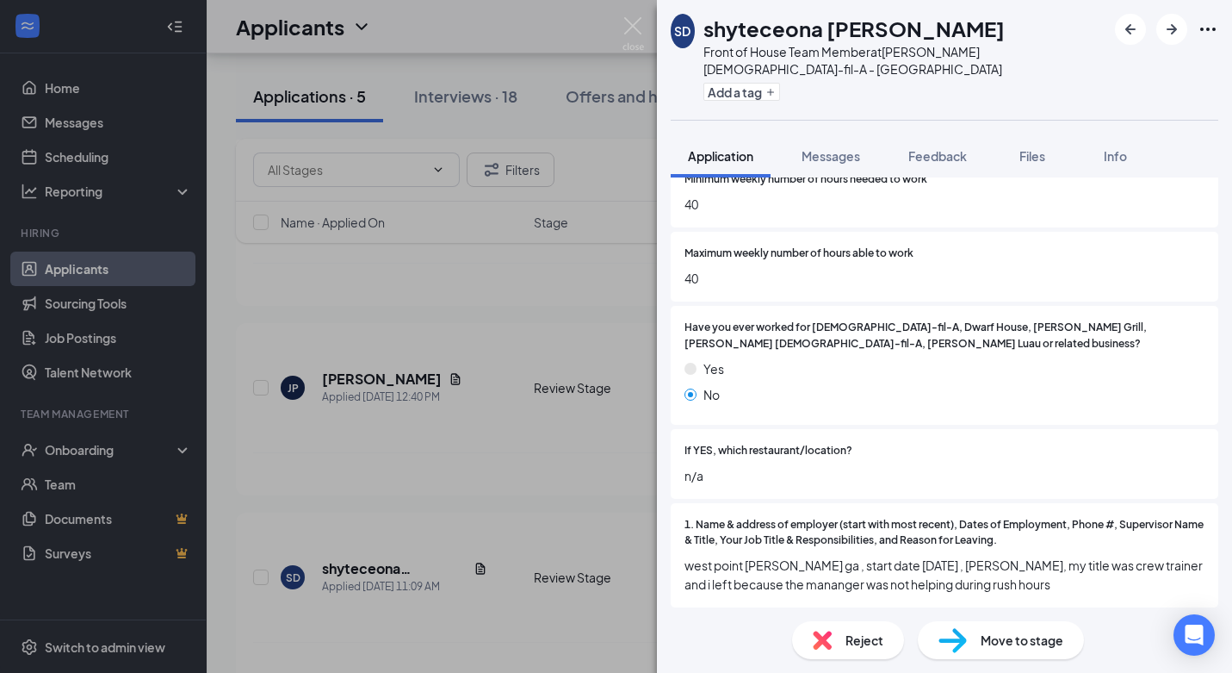
scroll to position [185, 0]
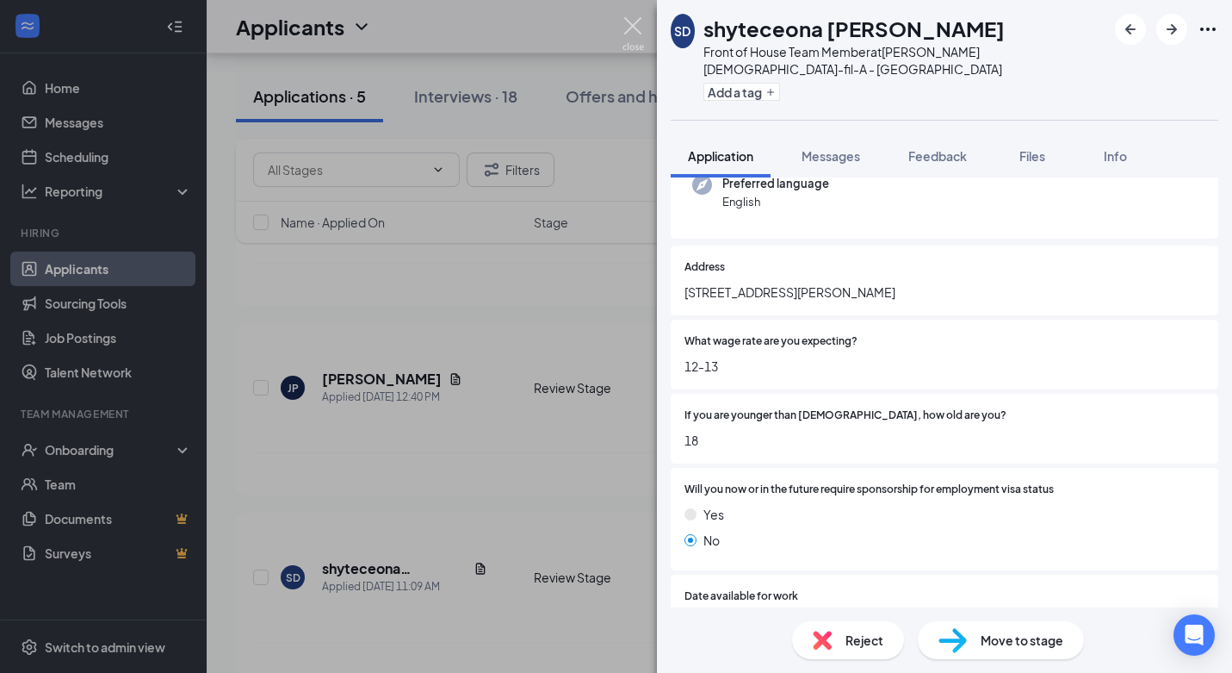
click at [636, 27] on img at bounding box center [634, 34] width 22 height 34
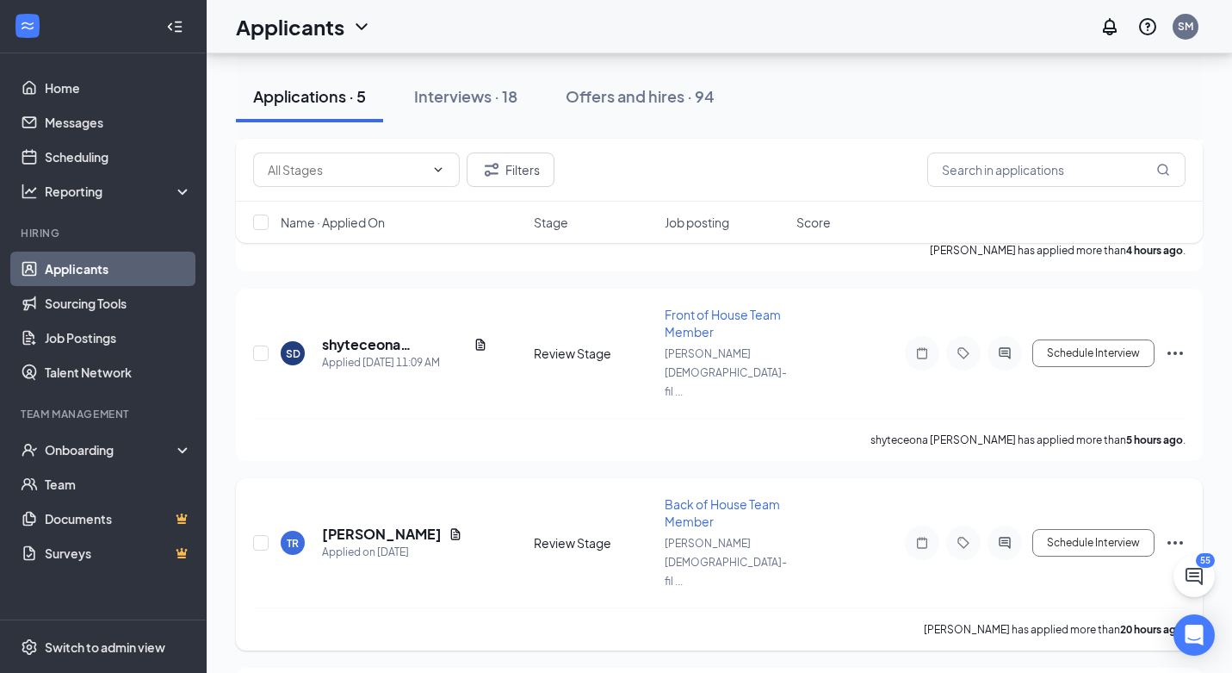
scroll to position [422, 0]
click at [360, 526] on h5 "[PERSON_NAME]" at bounding box center [382, 535] width 120 height 19
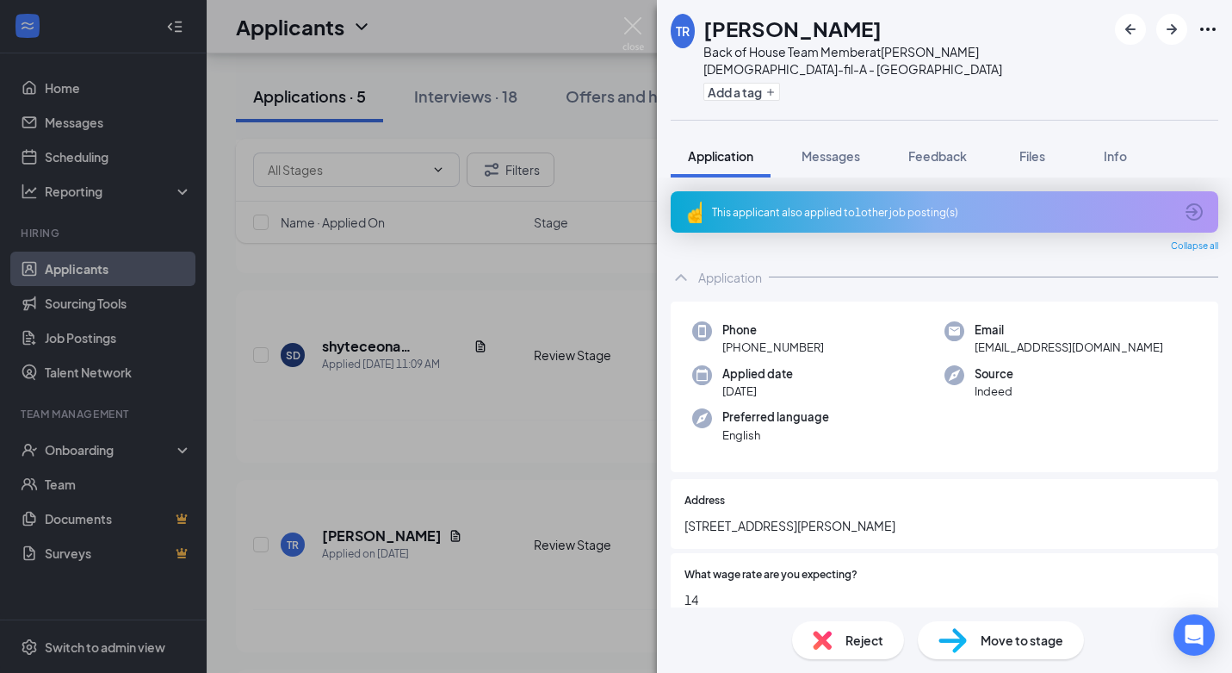
click at [980, 205] on div "This applicant also applied to 1 other job posting(s)" at bounding box center [943, 212] width 462 height 15
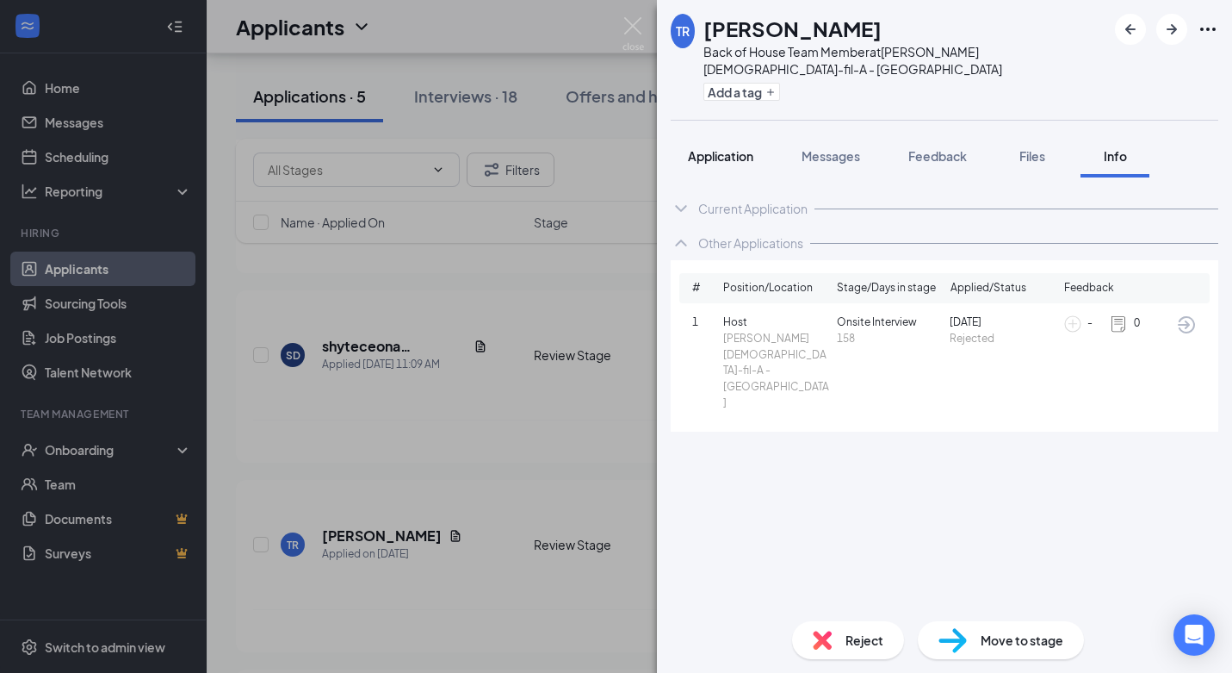
click at [699, 148] on span "Application" at bounding box center [720, 156] width 65 height 16
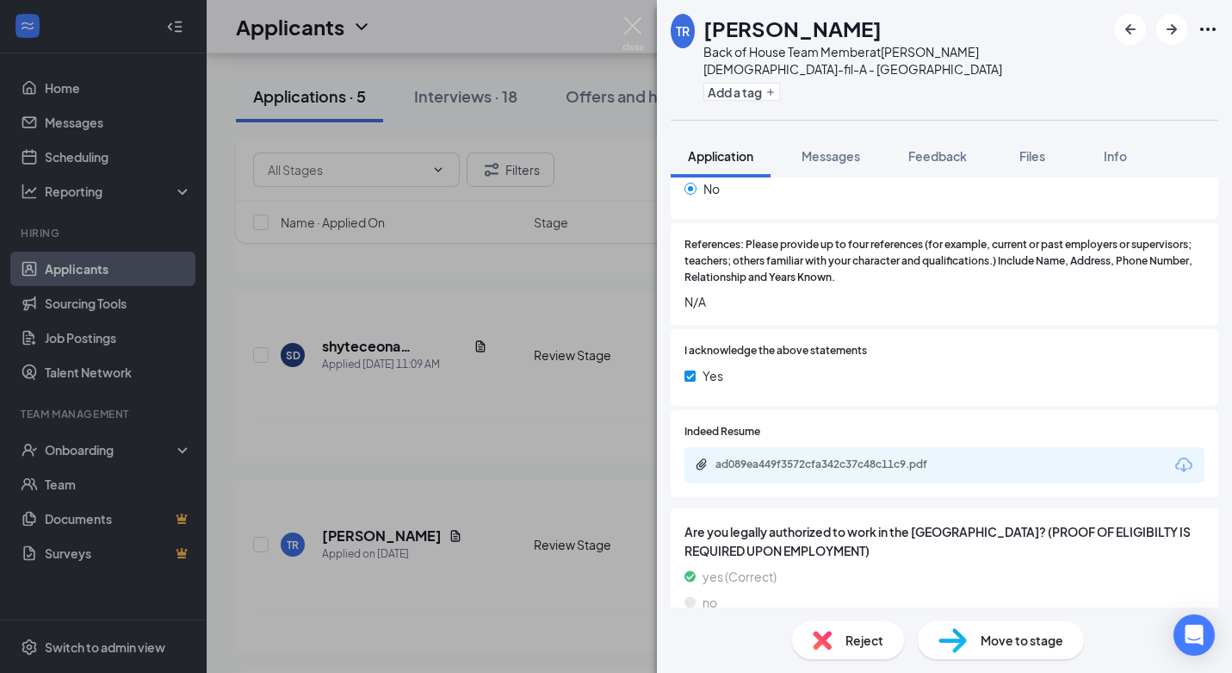
scroll to position [1079, 0]
click at [863, 458] on div "ad089ea449f3572cfa342c37c48c11c9.pdf" at bounding box center [836, 465] width 241 height 14
click at [221, 239] on div "TR [PERSON_NAME] Back of House Team Member at [PERSON_NAME] [DEMOGRAPHIC_DATA]-…" at bounding box center [616, 336] width 1232 height 673
